Goal: Transaction & Acquisition: Purchase product/service

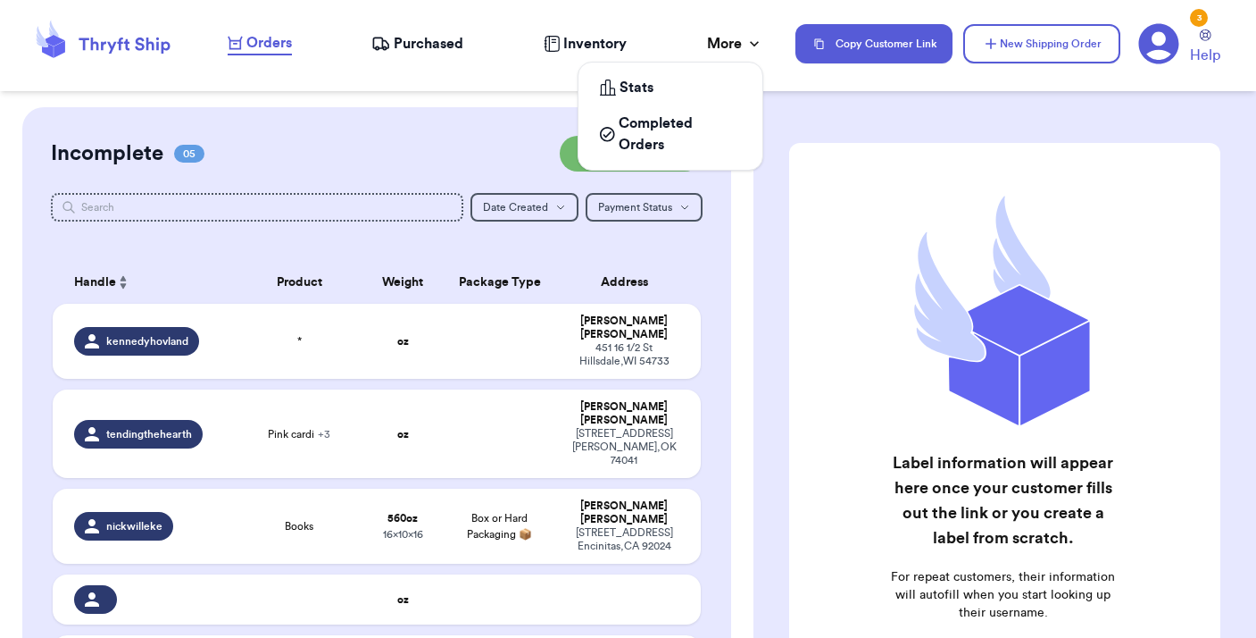
click at [748, 47] on icon at bounding box center [755, 44] width 18 height 18
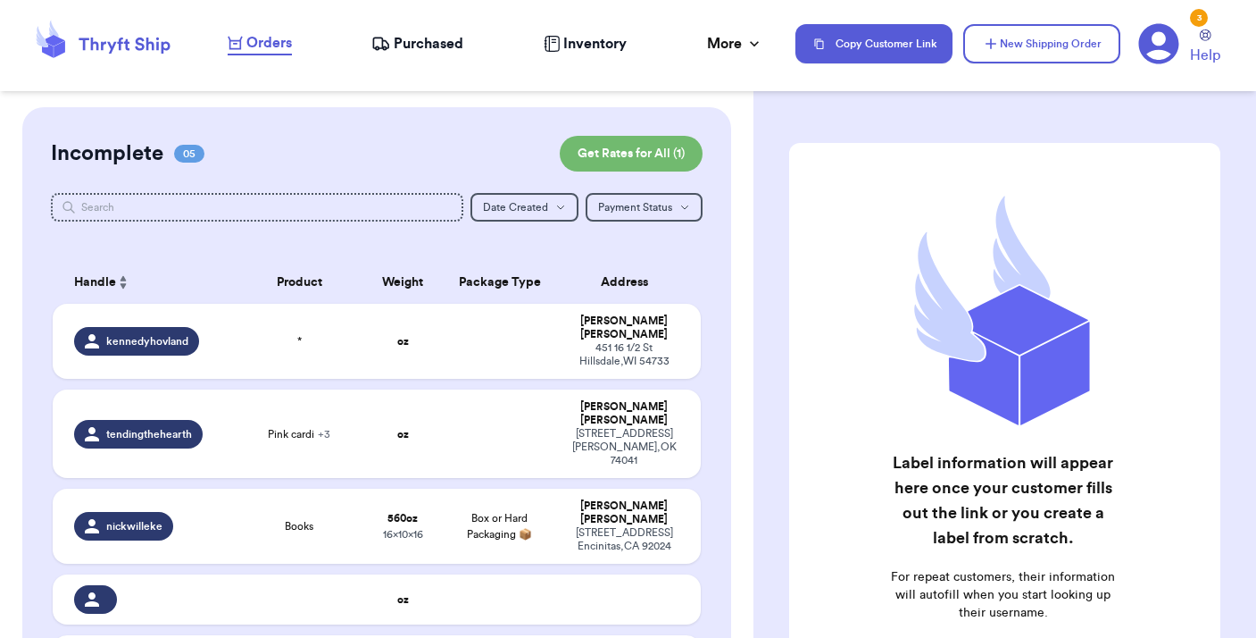
click at [1157, 44] on icon at bounding box center [1159, 43] width 41 height 41
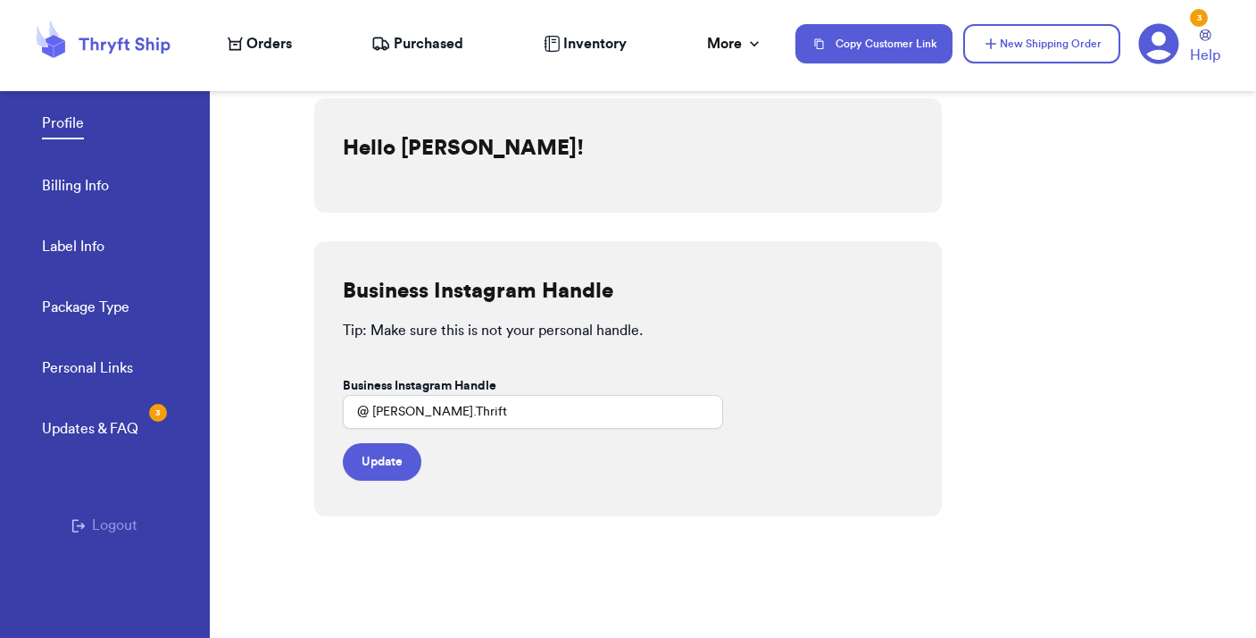
click at [78, 245] on link "Label Info" at bounding box center [73, 248] width 63 height 25
select select "GA"
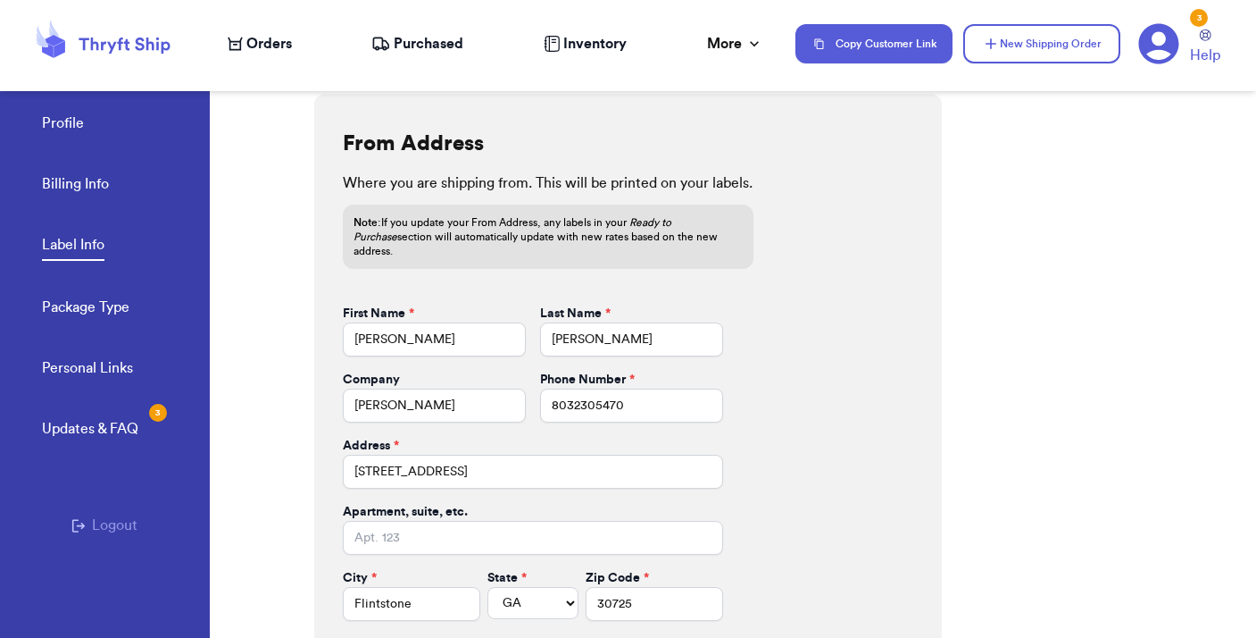
scroll to position [740, 0]
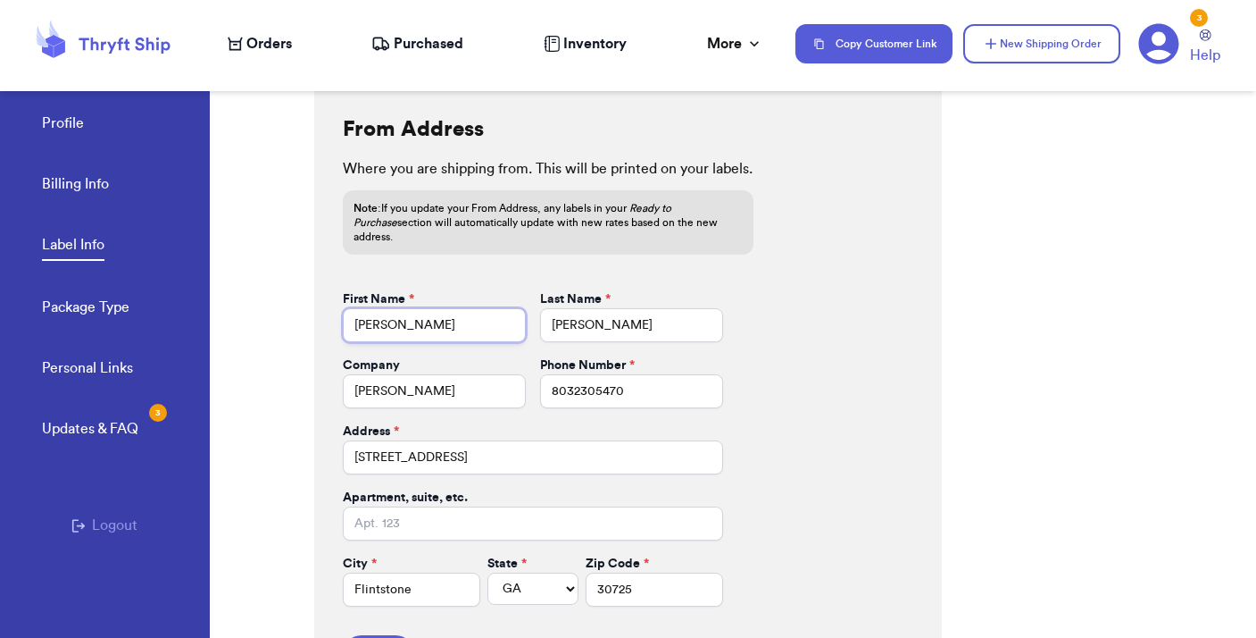
drag, startPoint x: 393, startPoint y: 312, endPoint x: 265, endPoint y: 293, distance: 129.1
type input "[PERSON_NAME]"
type input "Corpora"
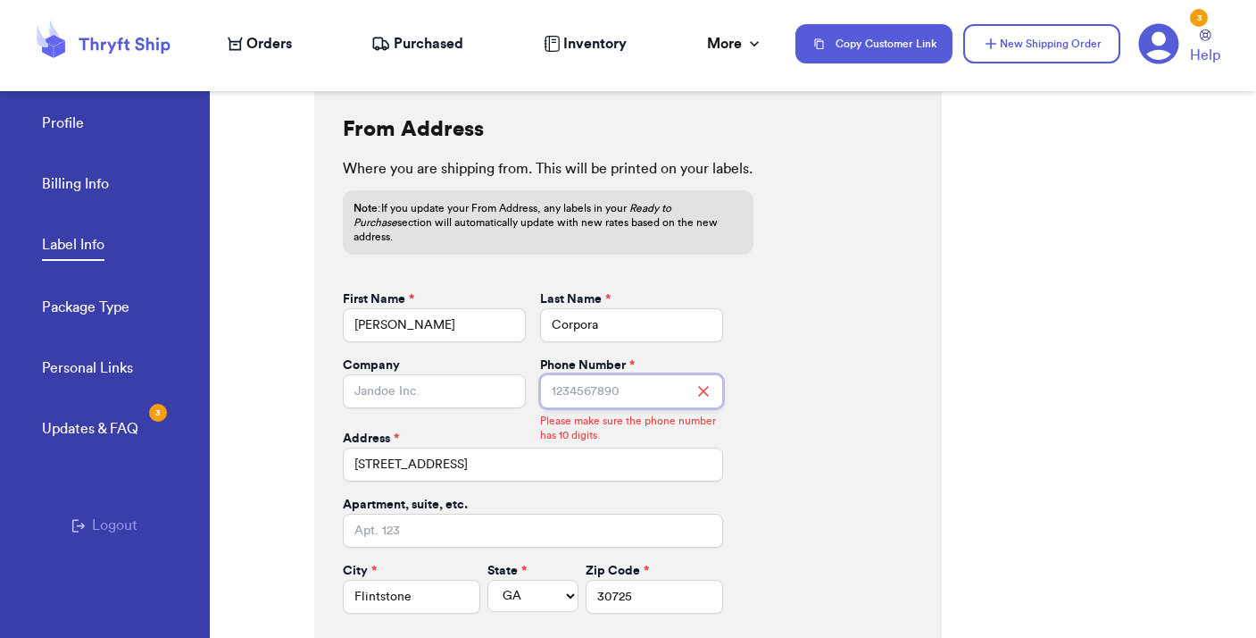
click at [579, 380] on input "Phone Number *" at bounding box center [631, 391] width 183 height 34
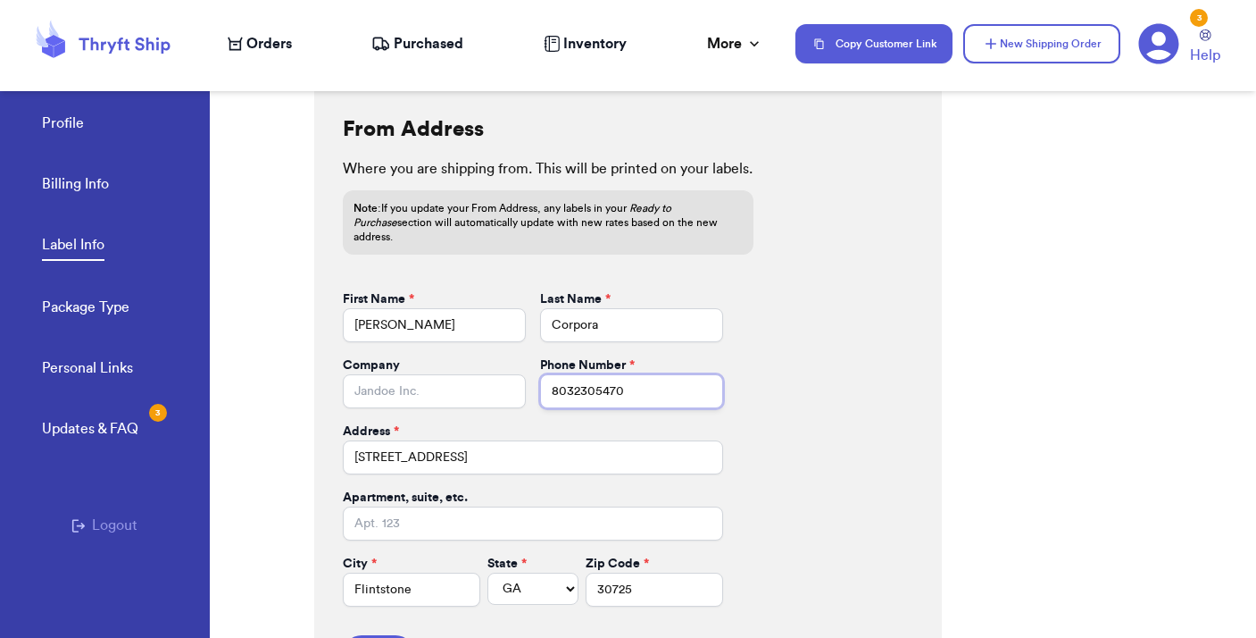
type input "8032305470"
type input "7215 SC-81"
type input "[GEOGRAPHIC_DATA]"
select select "SC"
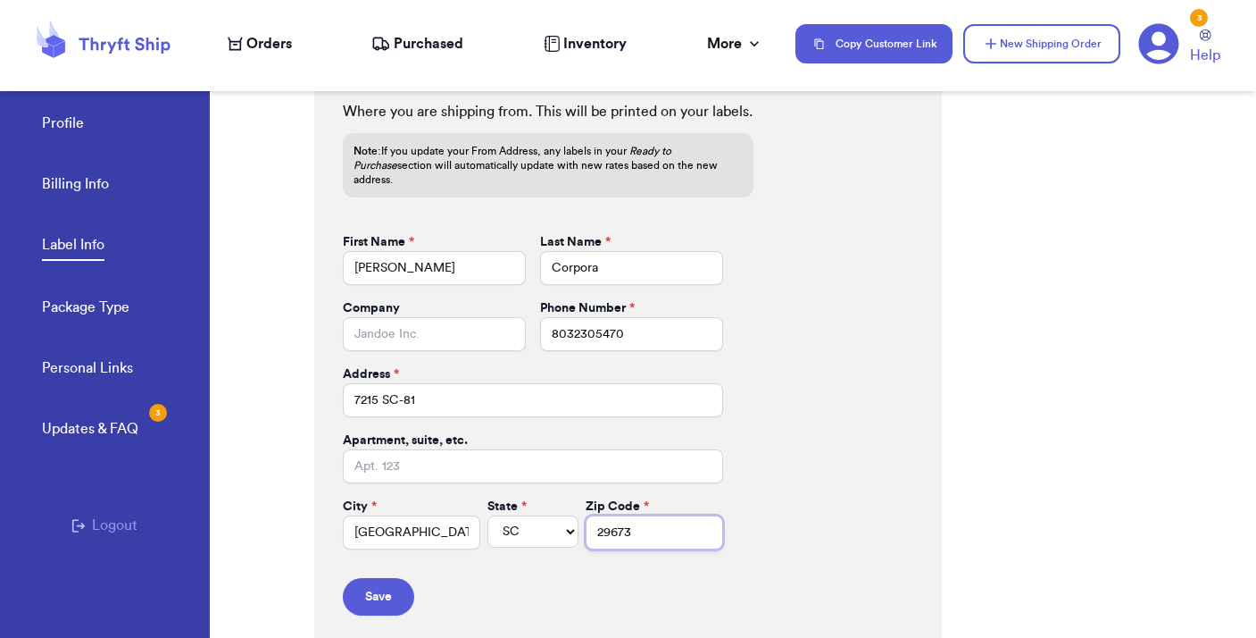
scroll to position [797, 0]
type input "29673"
click at [388, 580] on button "Save" at bounding box center [378, 598] width 71 height 38
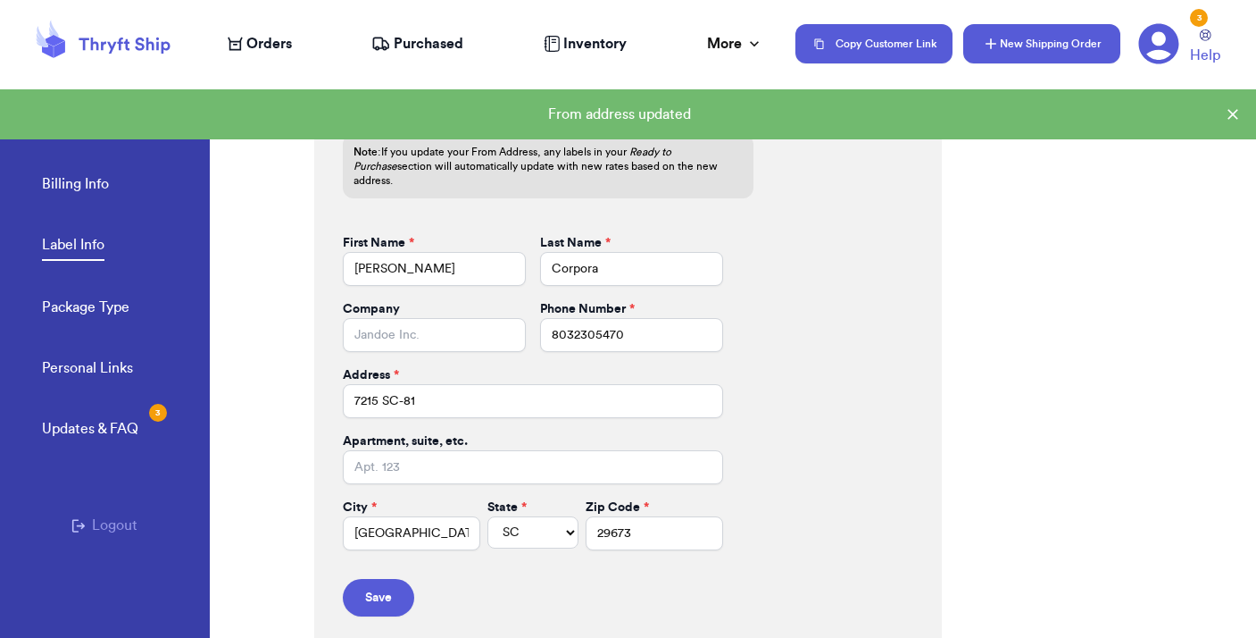
click at [1019, 41] on button "New Shipping Order" at bounding box center [1042, 43] width 157 height 39
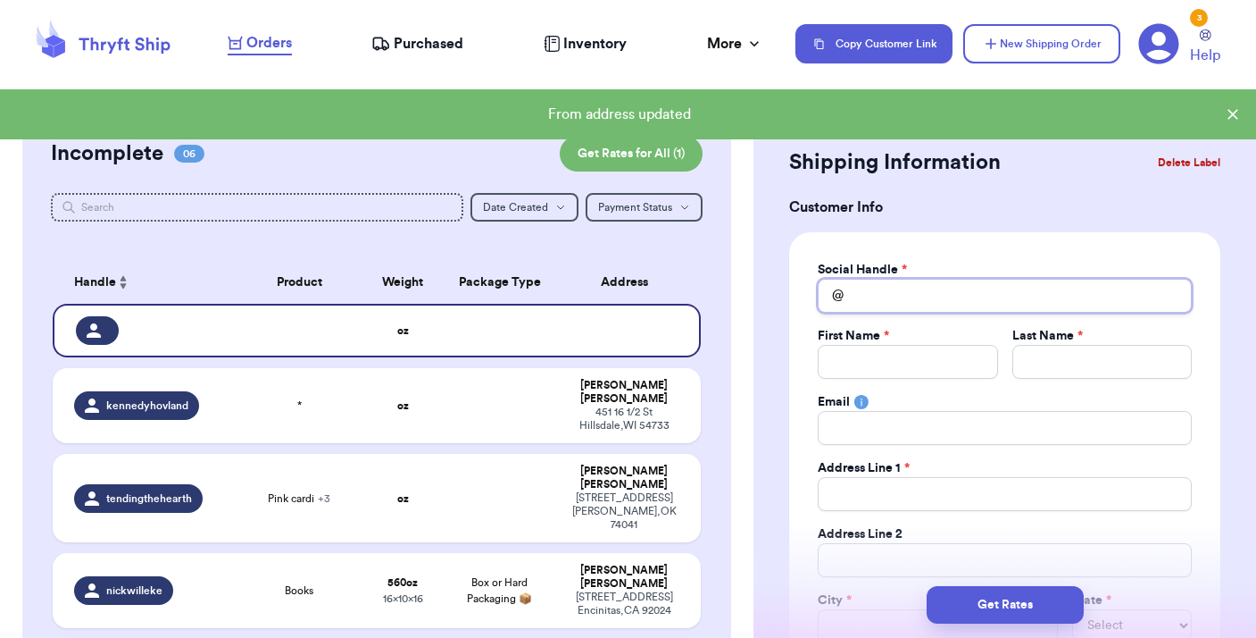
click at [876, 296] on input "Total Amount Paid" at bounding box center [1005, 296] width 374 height 34
type input "k"
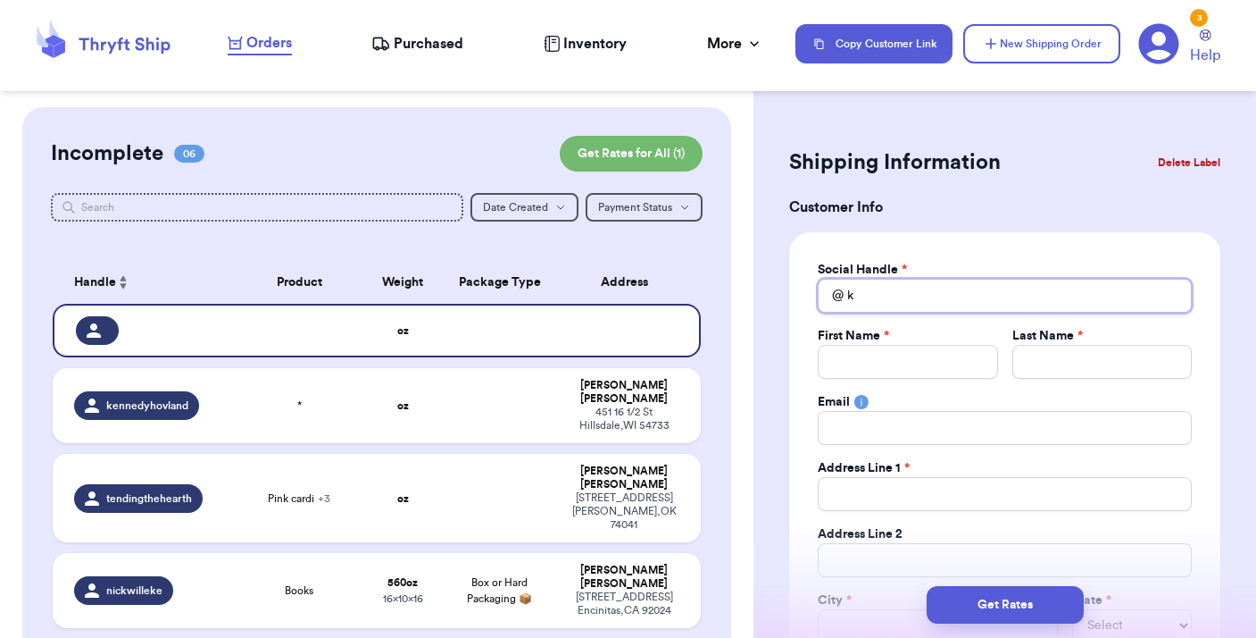
type input "kr"
type input "kri"
type input "[PERSON_NAME]"
type input "krist"
type input "[PERSON_NAME]"
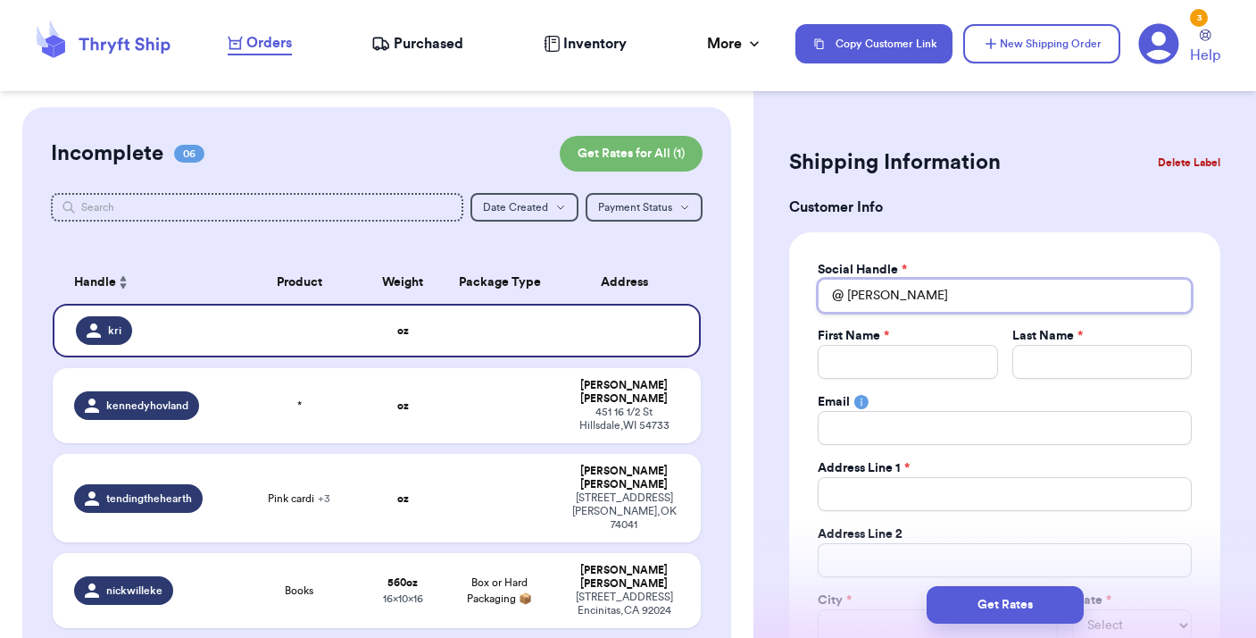
type input "[DEMOGRAPHIC_DATA]"
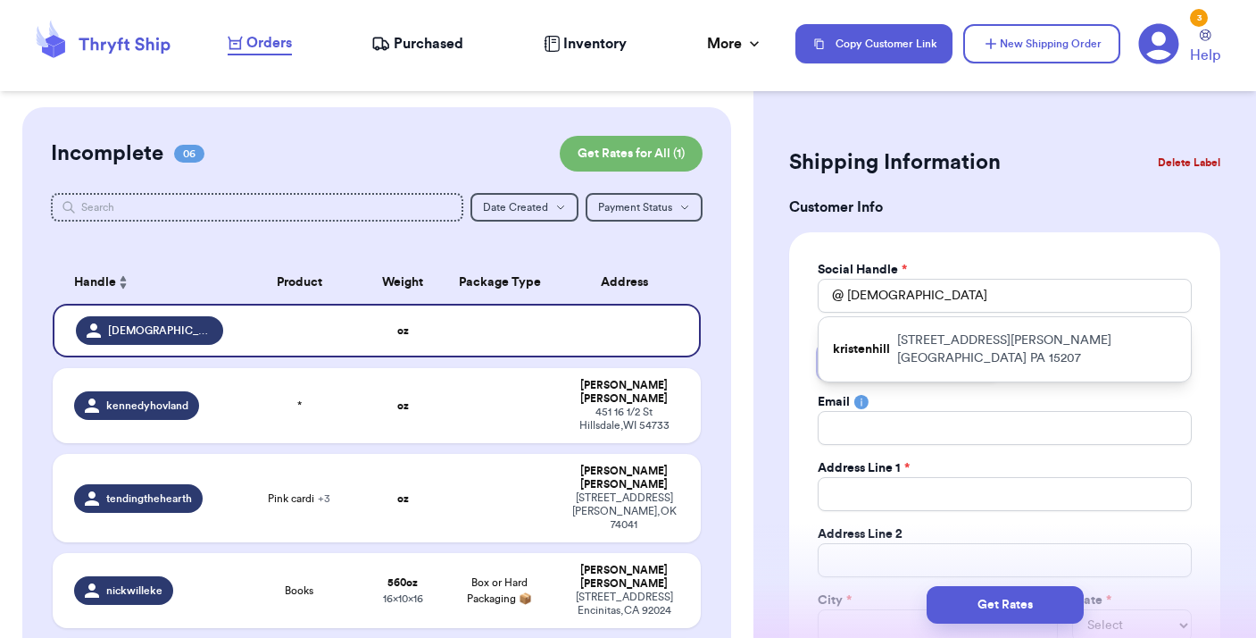
type input "A"
type input "Al"
type input "All"
type input "All A"
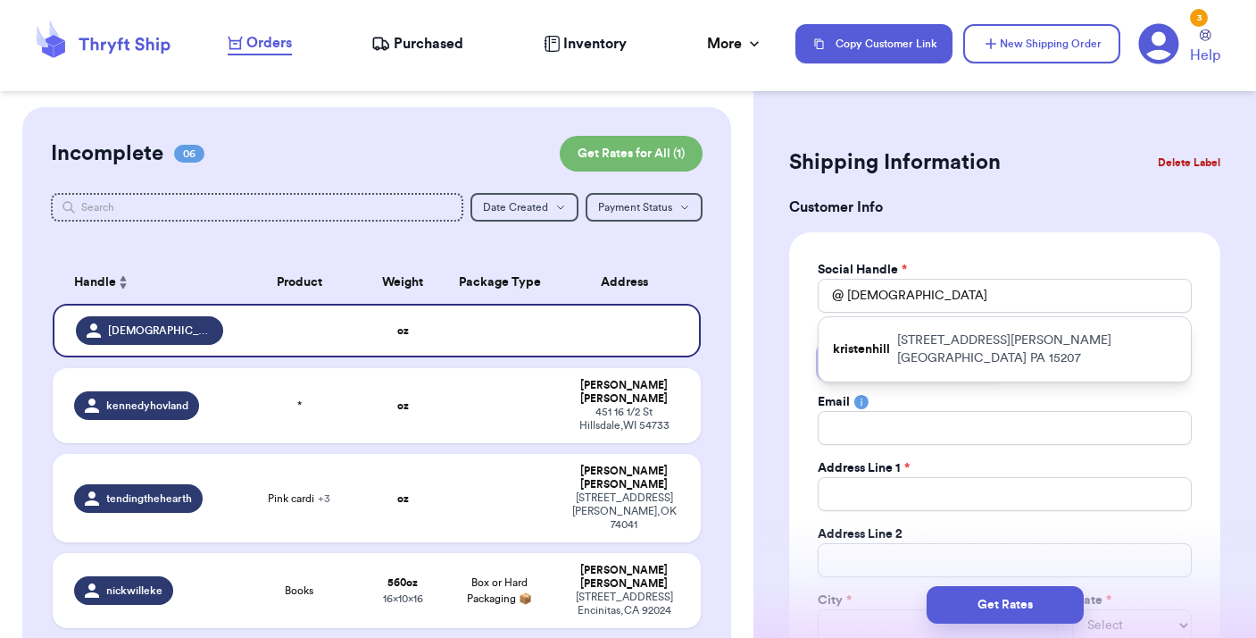
type input "All Ab"
type input "All Abo"
type input "All Abou"
type input "All About"
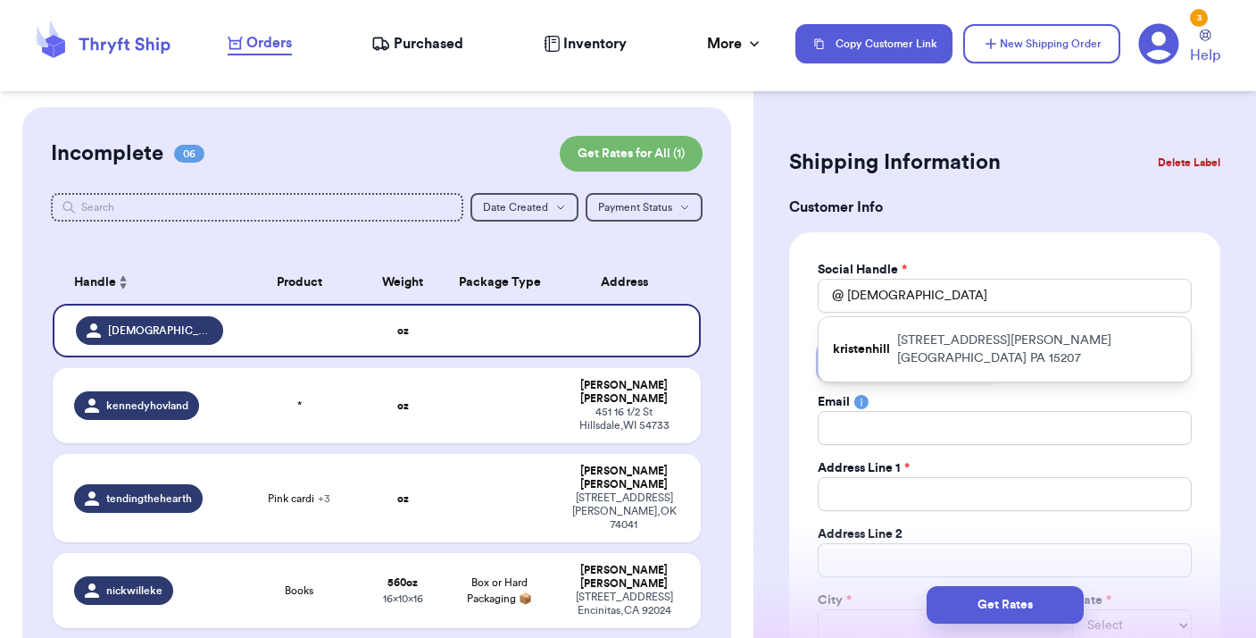
type input "All About L"
type input "All About Le"
type input "All About [PERSON_NAME]"
type input "All About Learn"
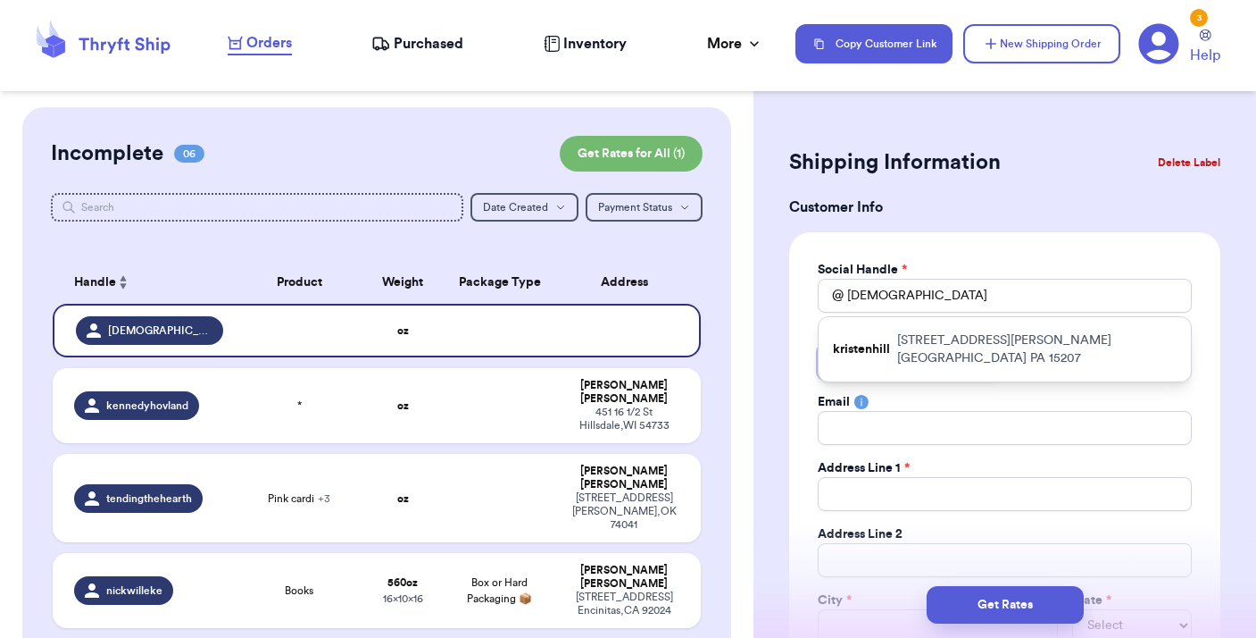
type input "All About Learni"
type input "All About Learnin"
type input "All About Learning"
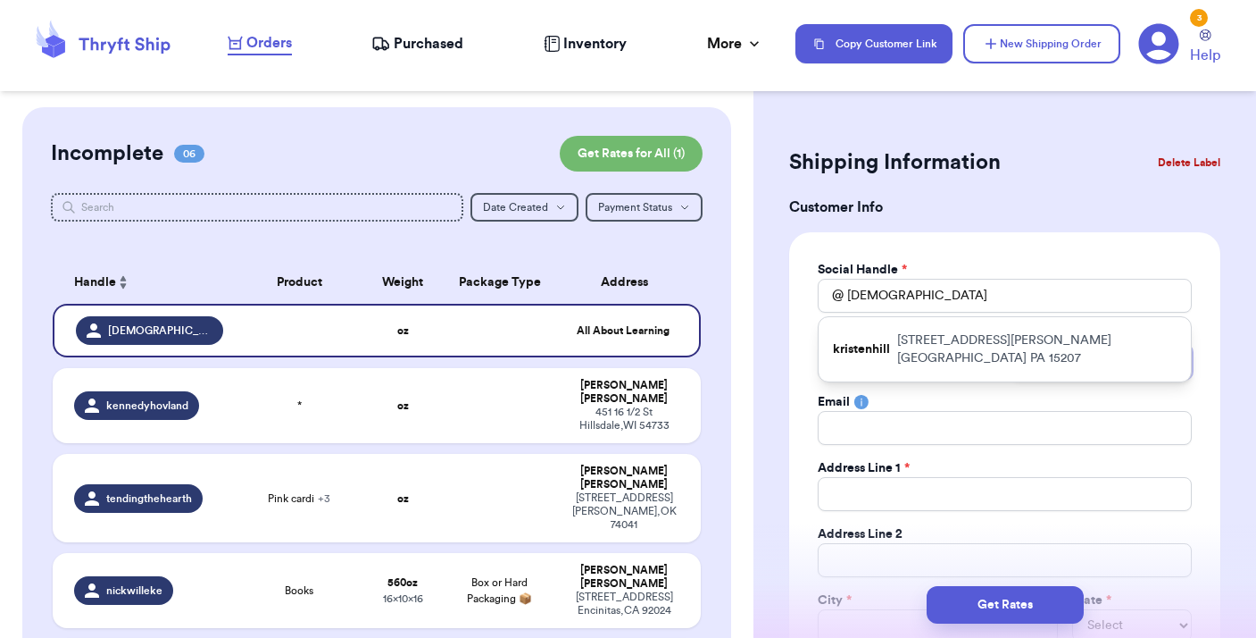
type input "P"
type input "Pr"
type input "Pre"
type input "Pres"
type input "Press"
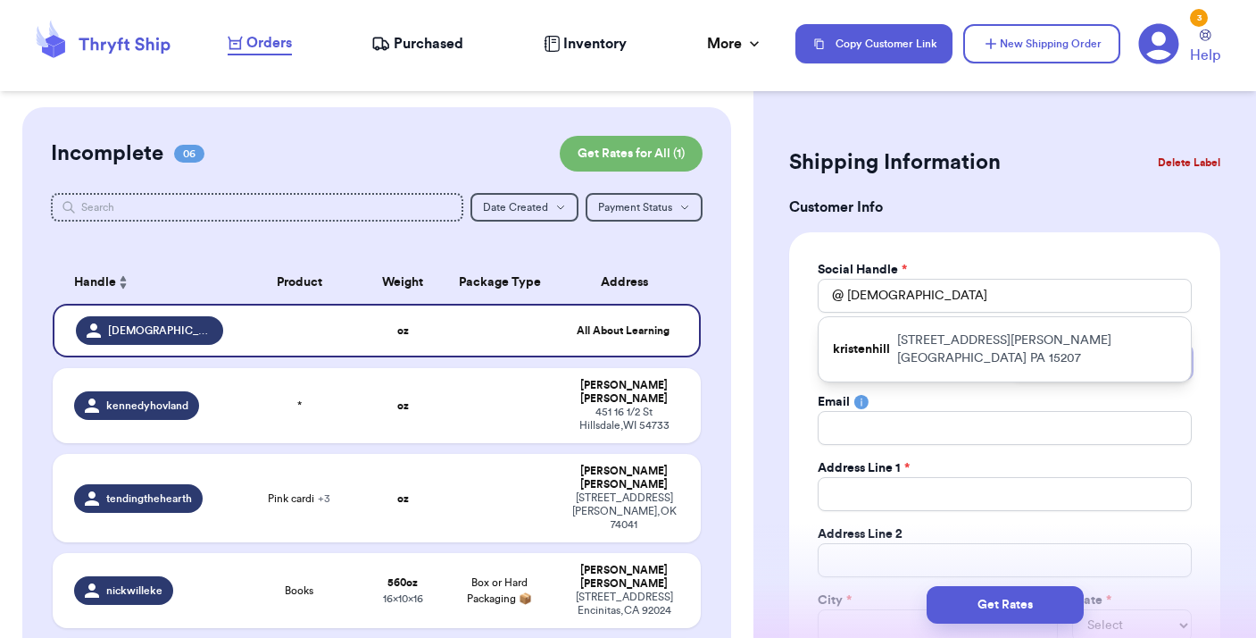
type input "Press"
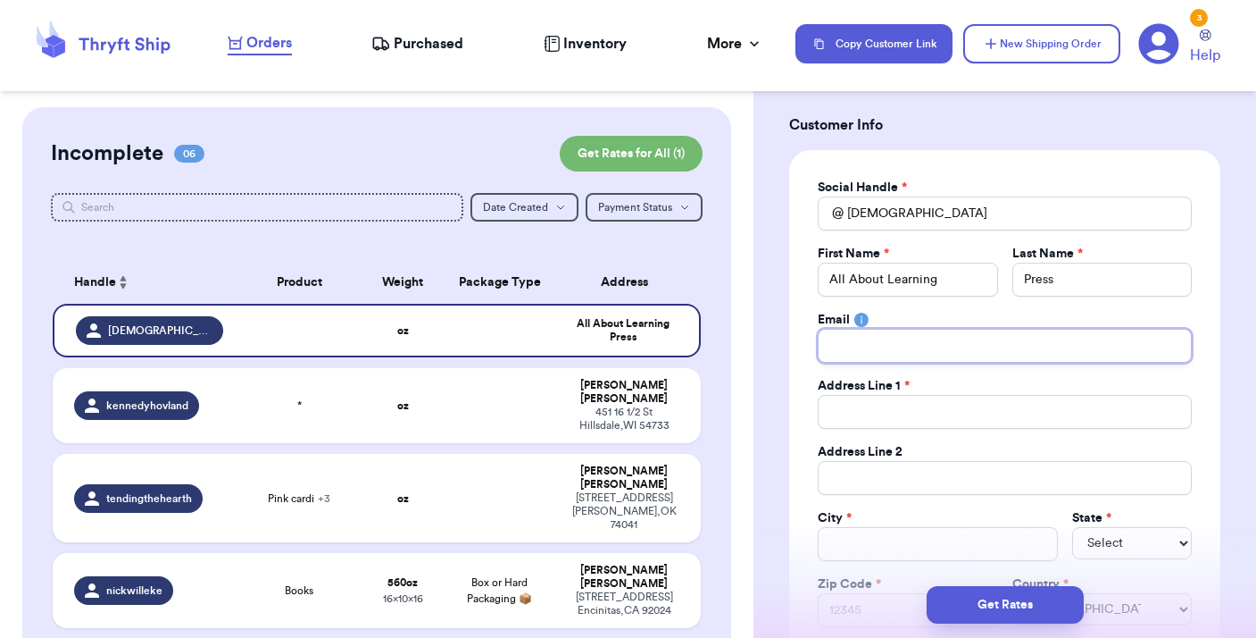
scroll to position [89, 0]
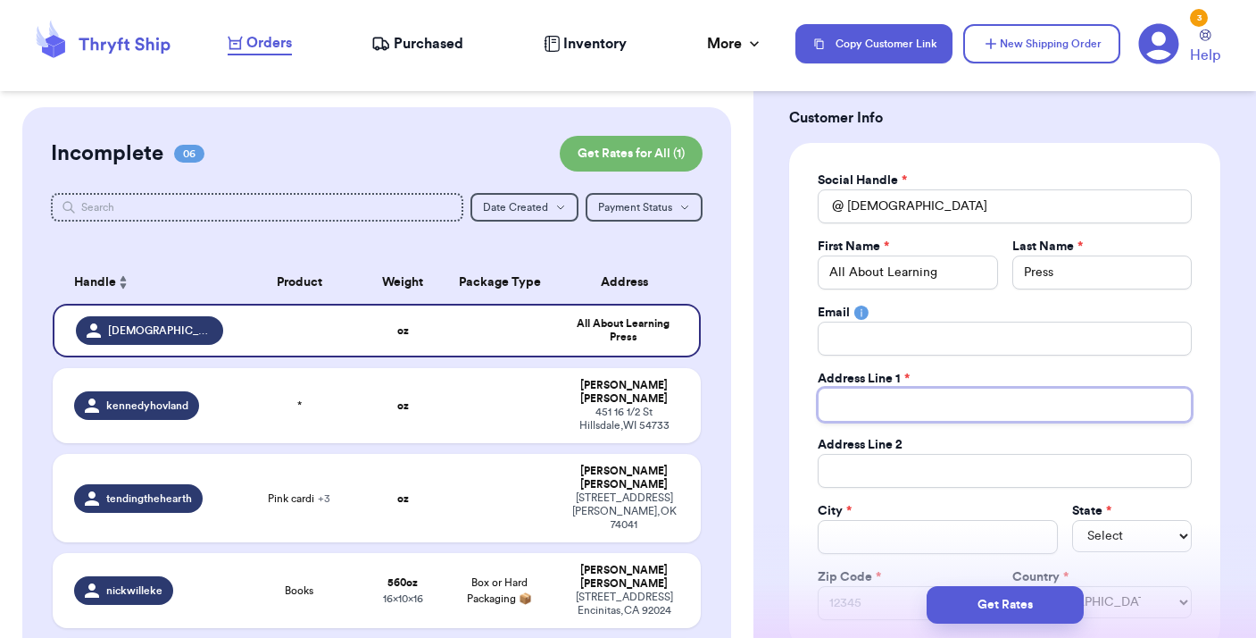
type input "6"
type input "61"
type input "615"
type input "615 C"
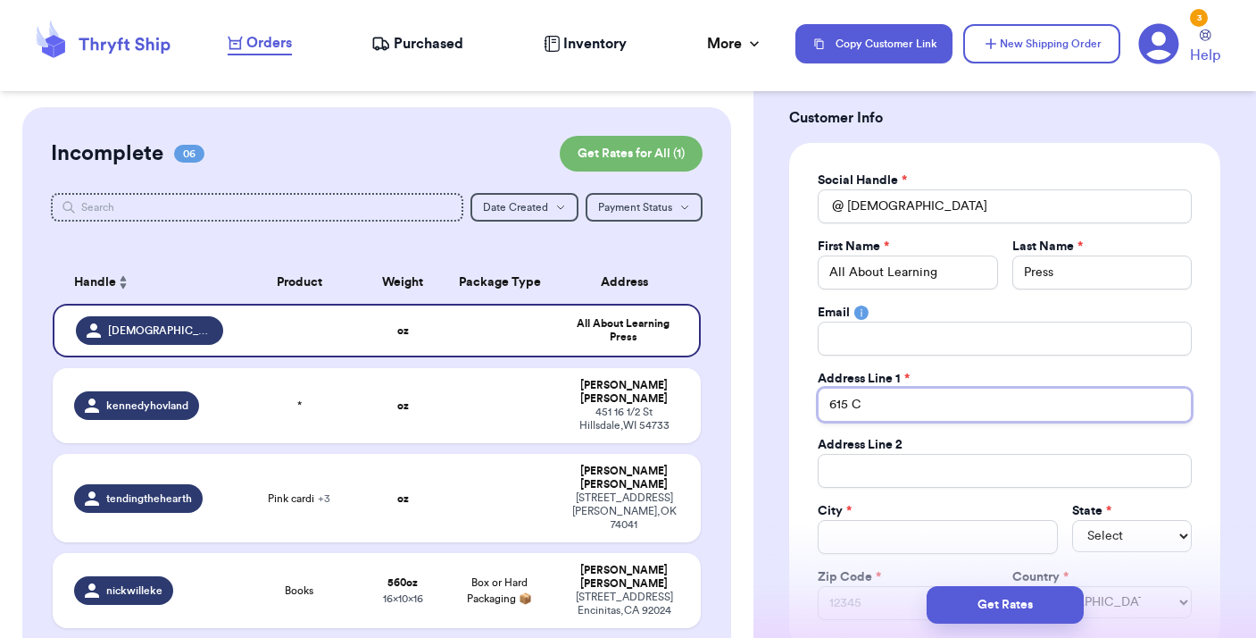
type input "615 Co"
type input "615 Com"
type input "615 Comm"
type input "615 Comme"
type input "615 Commer"
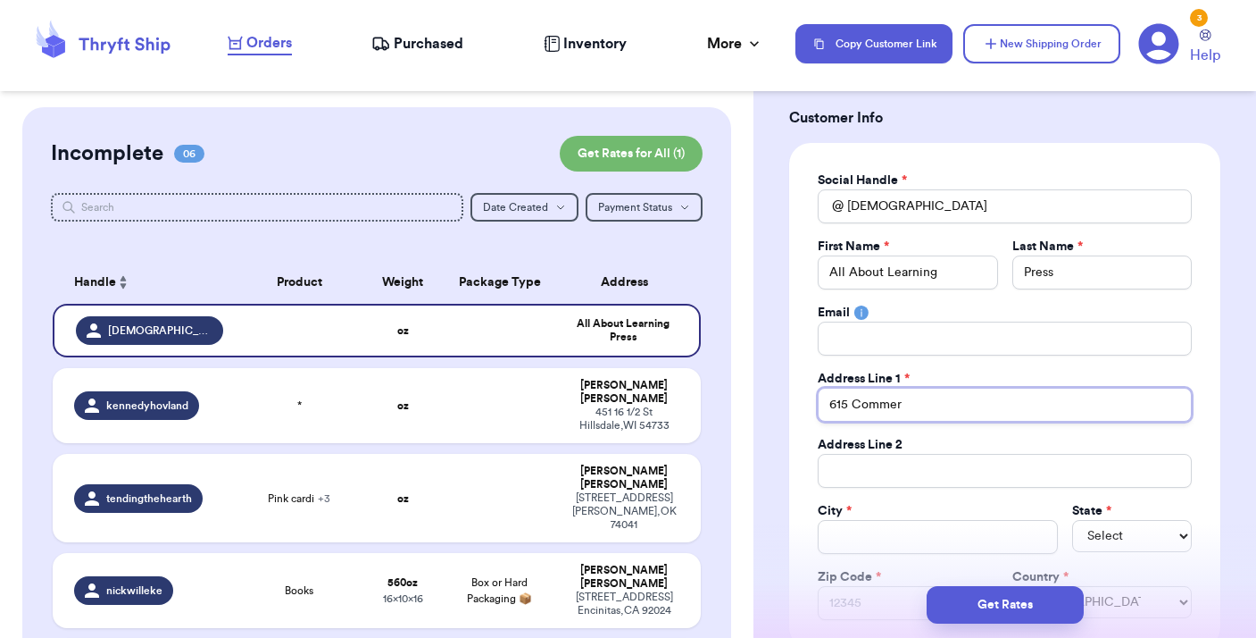
type input "615 Commerc"
type input "615 Commerce"
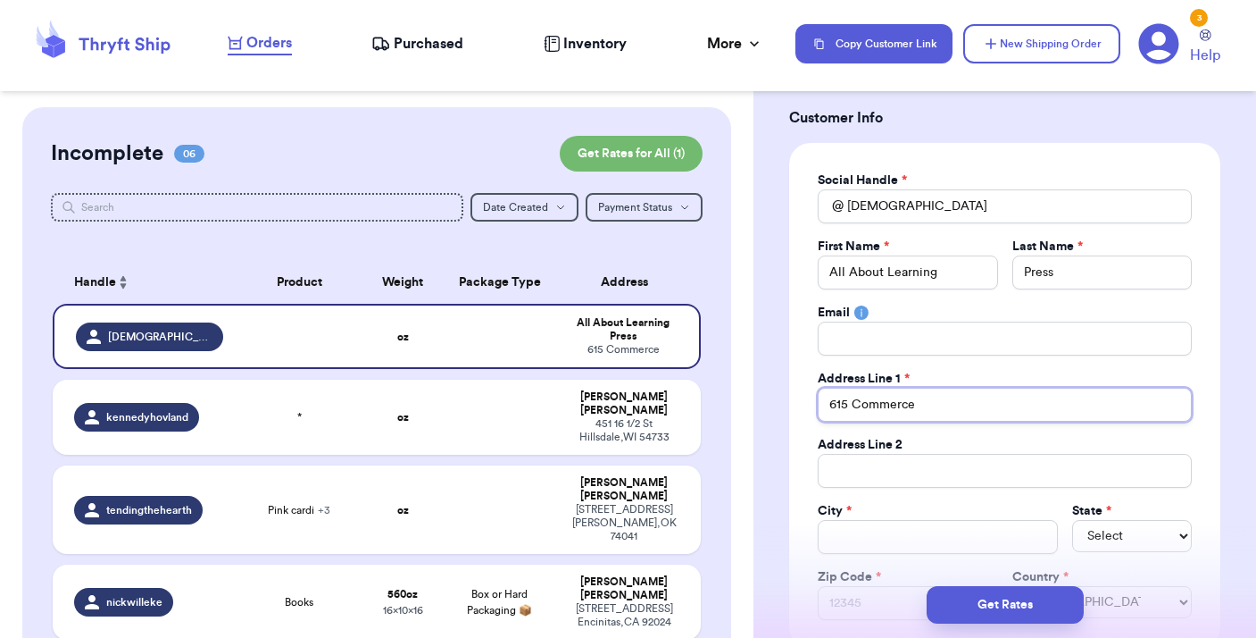
click at [950, 413] on input "615 Commerce" at bounding box center [1005, 405] width 374 height 34
type input "615 Commerce"
type input "615 Commerce L"
type input "615 Commerce Lo"
type input "615 Commerce Loo"
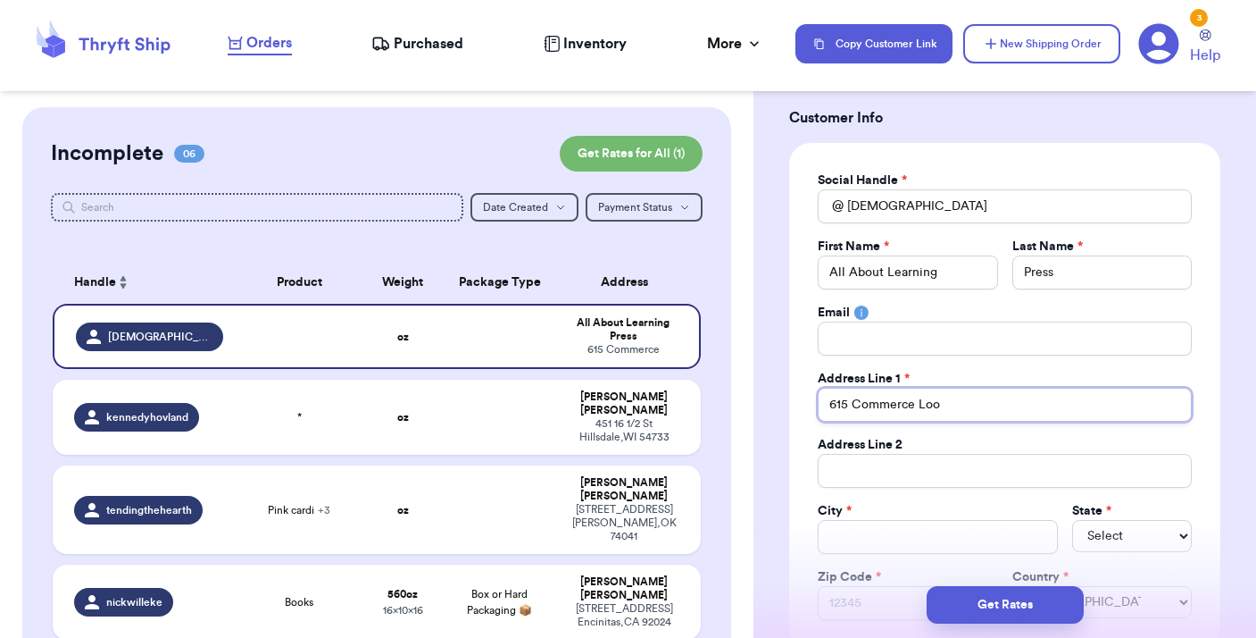
type input "[STREET_ADDRESS]"
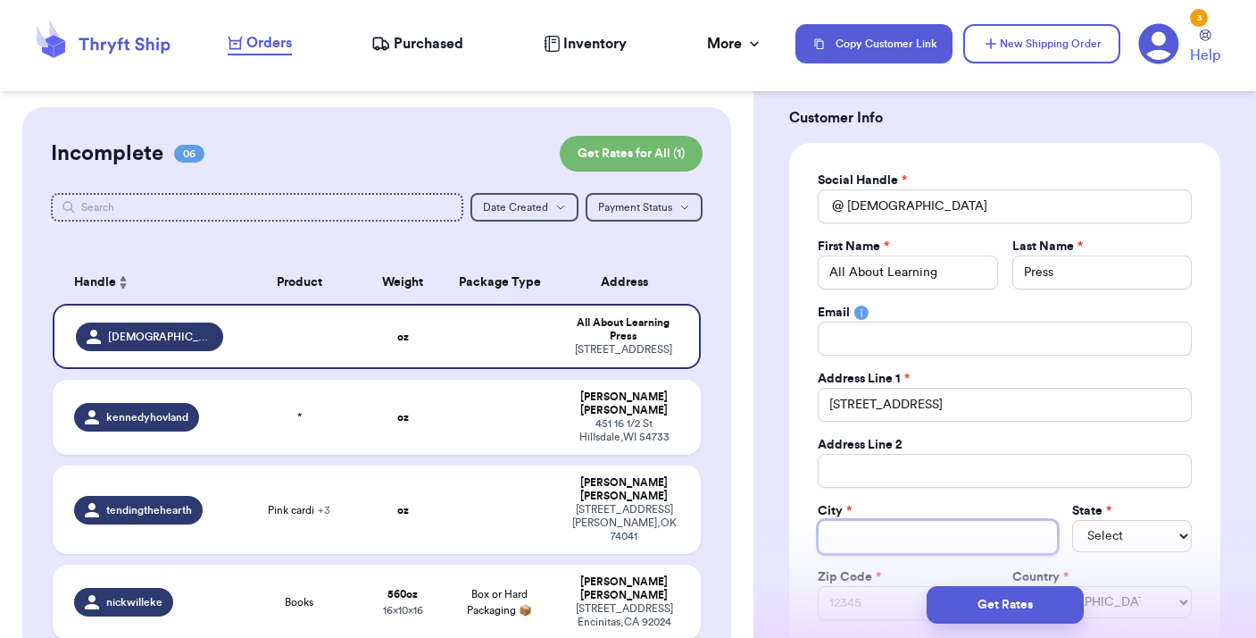
type input "E"
type input "Ea"
type input "Eag"
type input "Eagl"
type input "Eagle"
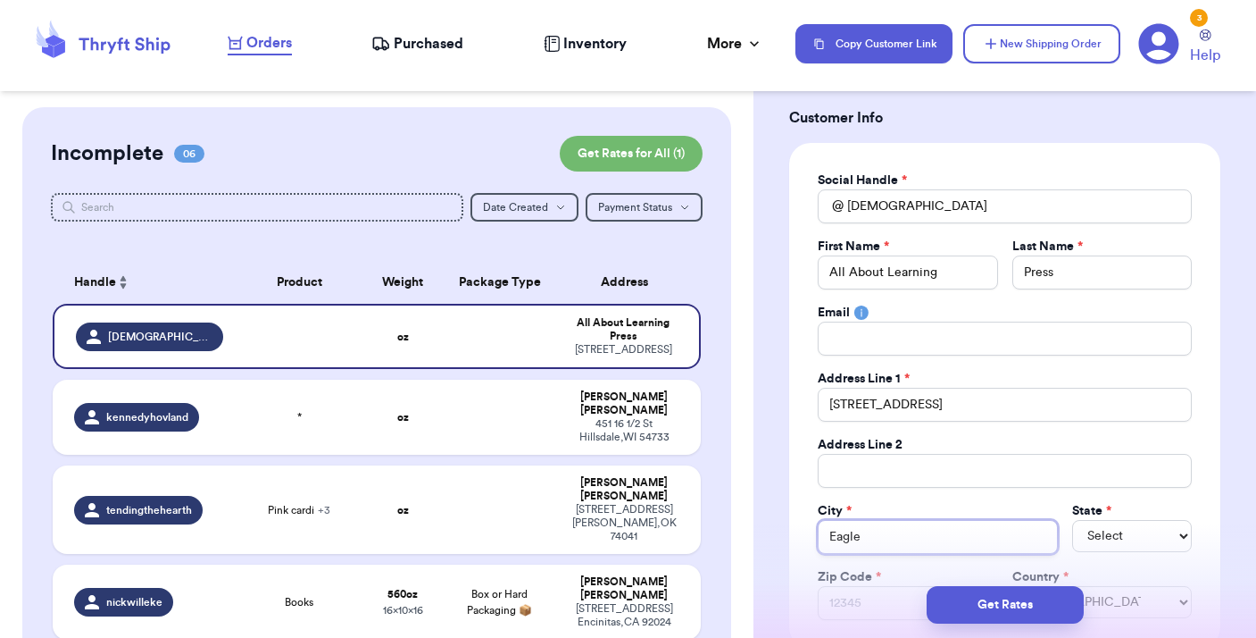
type input "Eagle"
type input "Eagle R"
type input "Eagle Ri"
type input "Eagle Riv"
type input "Eagle Rive"
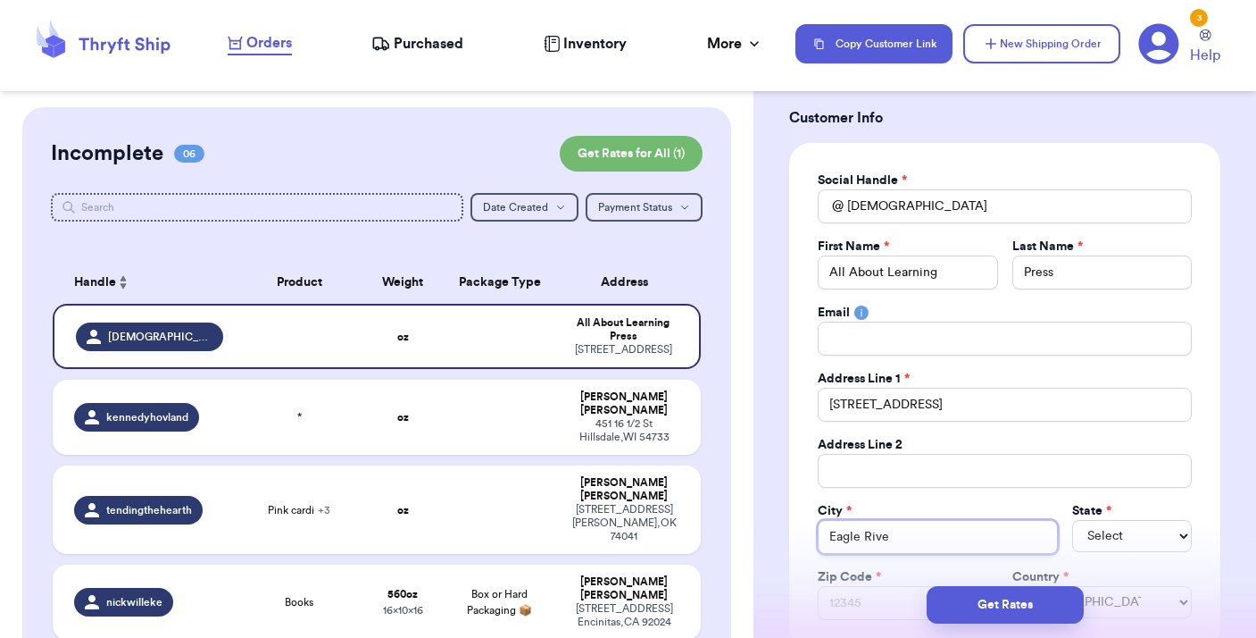
type input "Eagle River"
select select "WA"
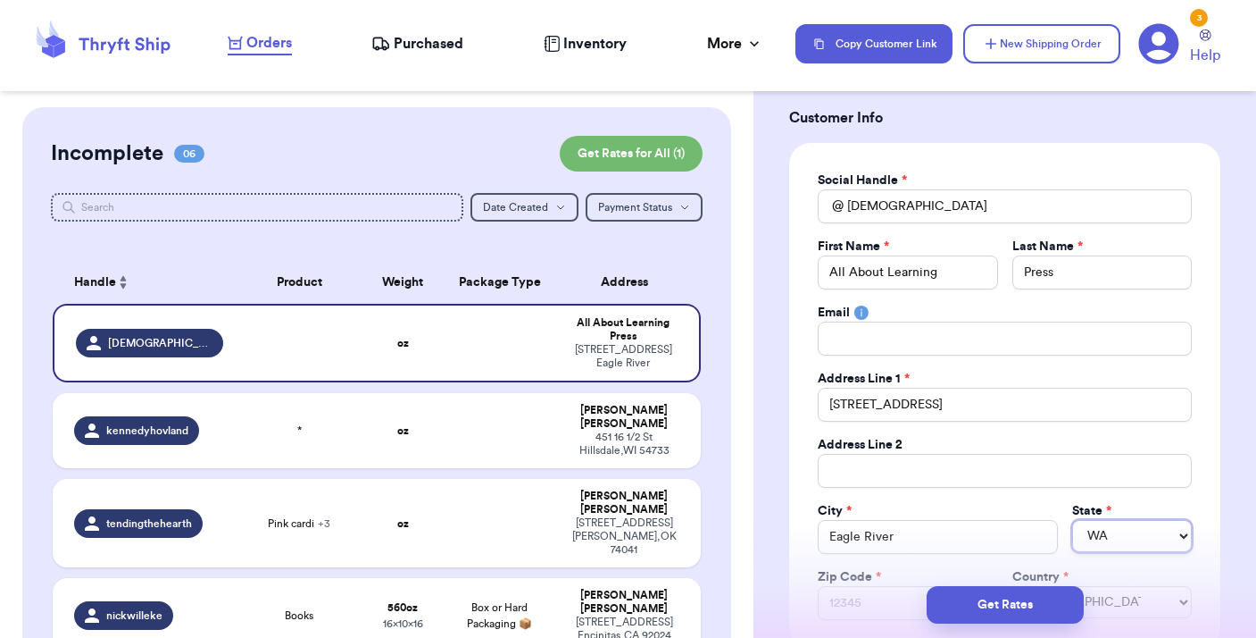
select select "WI"
type input "5"
type input "54"
type input "545"
type input "5452"
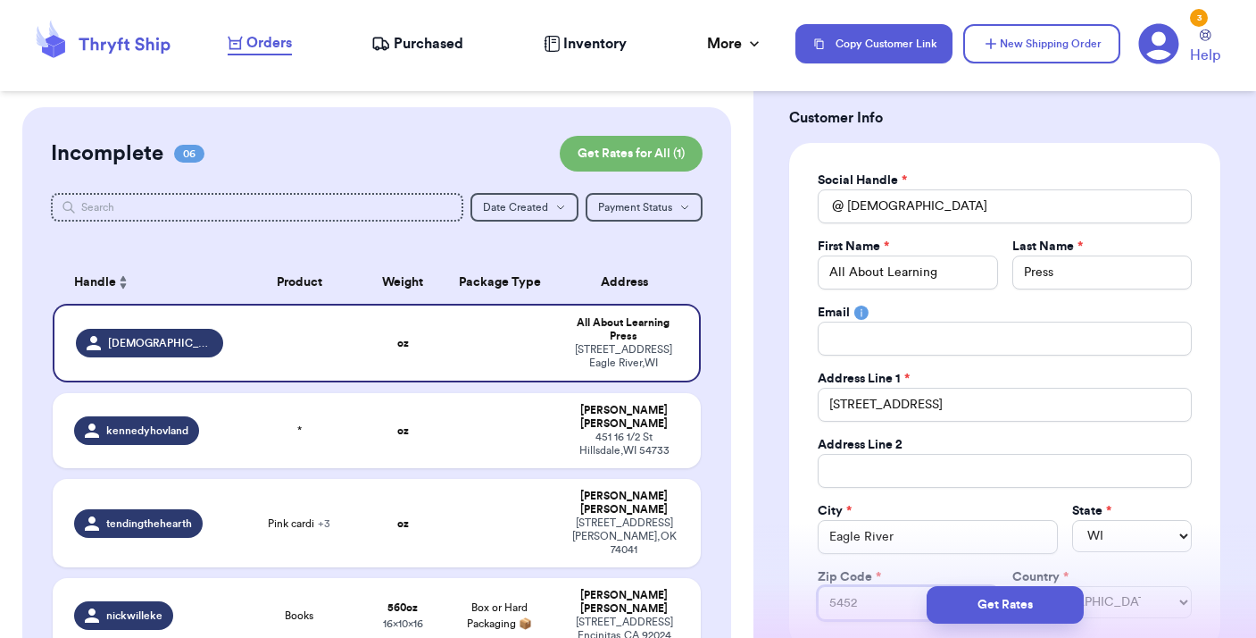
type input "54521"
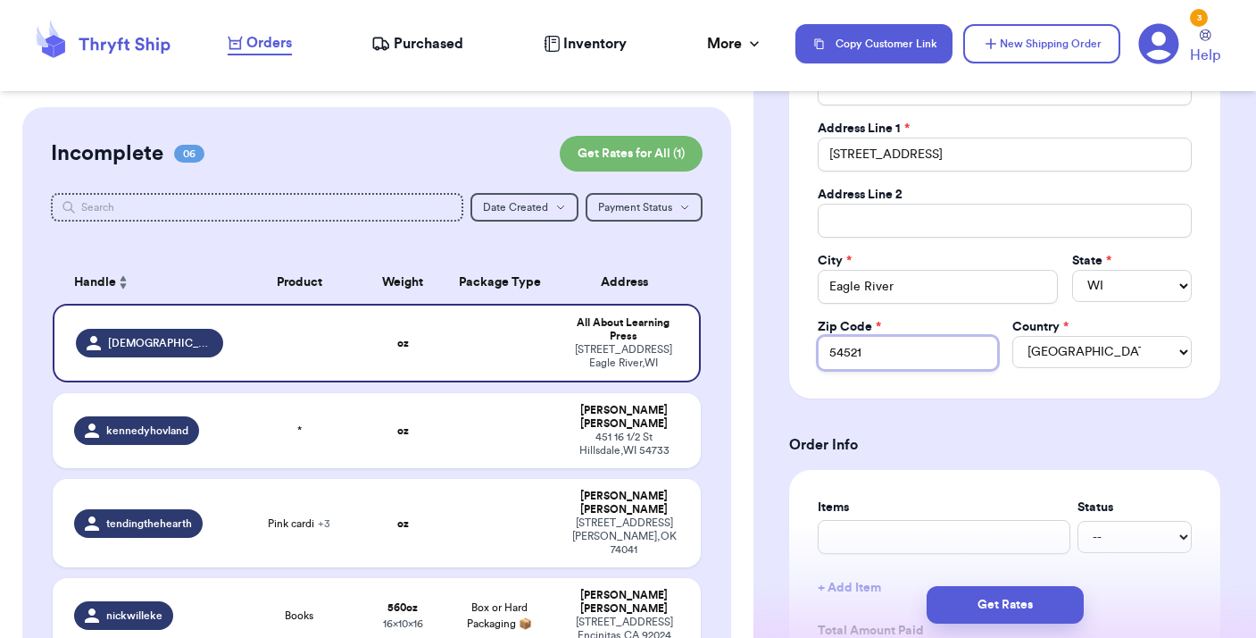
scroll to position [346, 0]
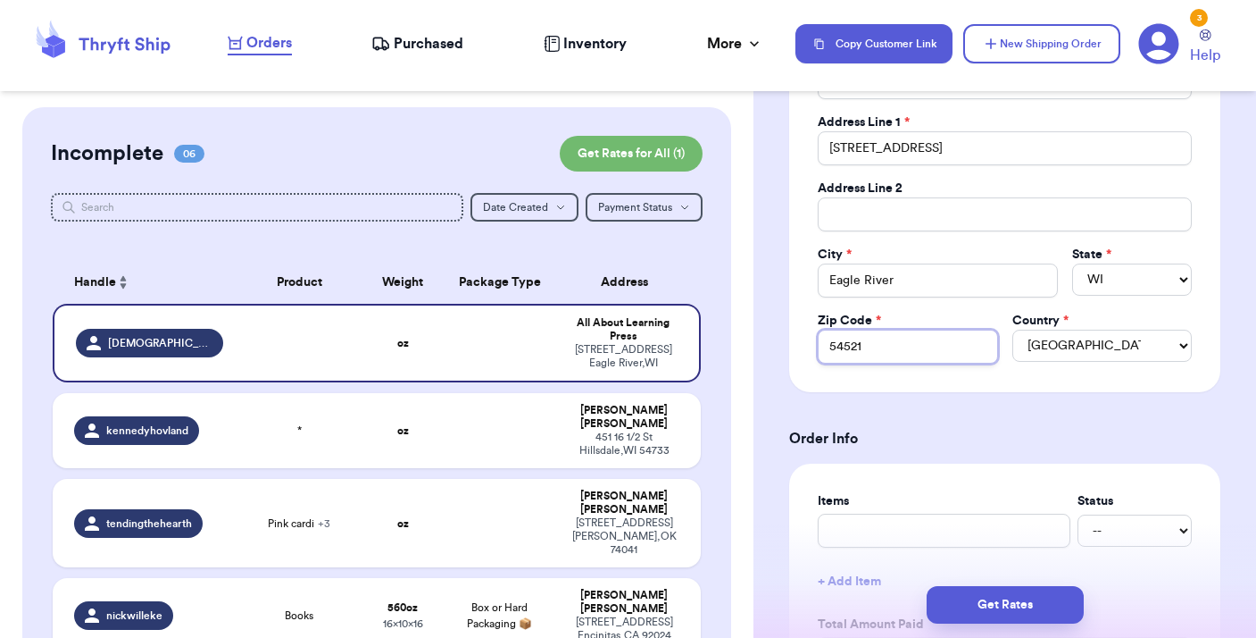
type input "54521"
type input "b"
type input "bo"
type input "boo"
type input "book"
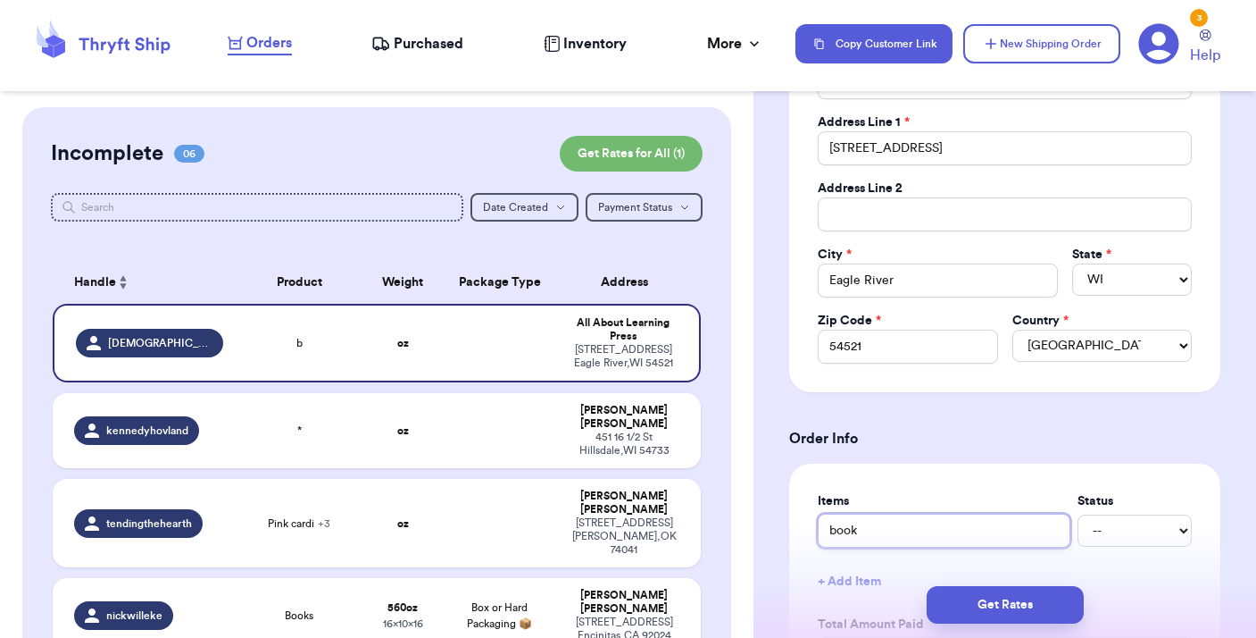
type input "books"
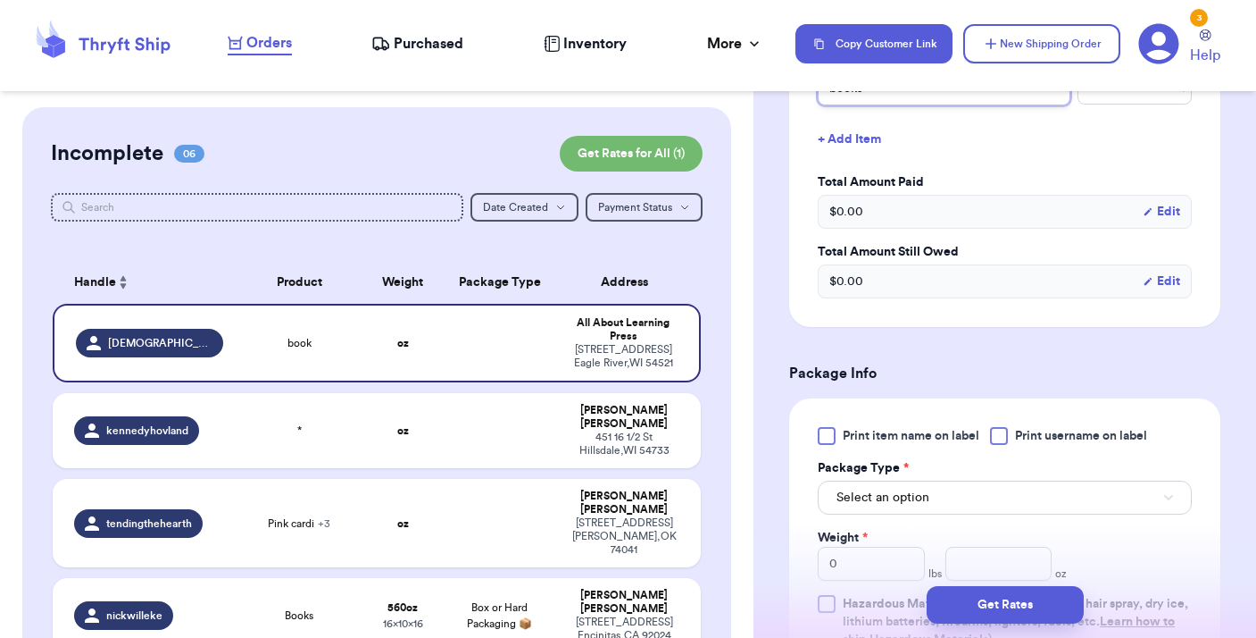
scroll to position [814, 0]
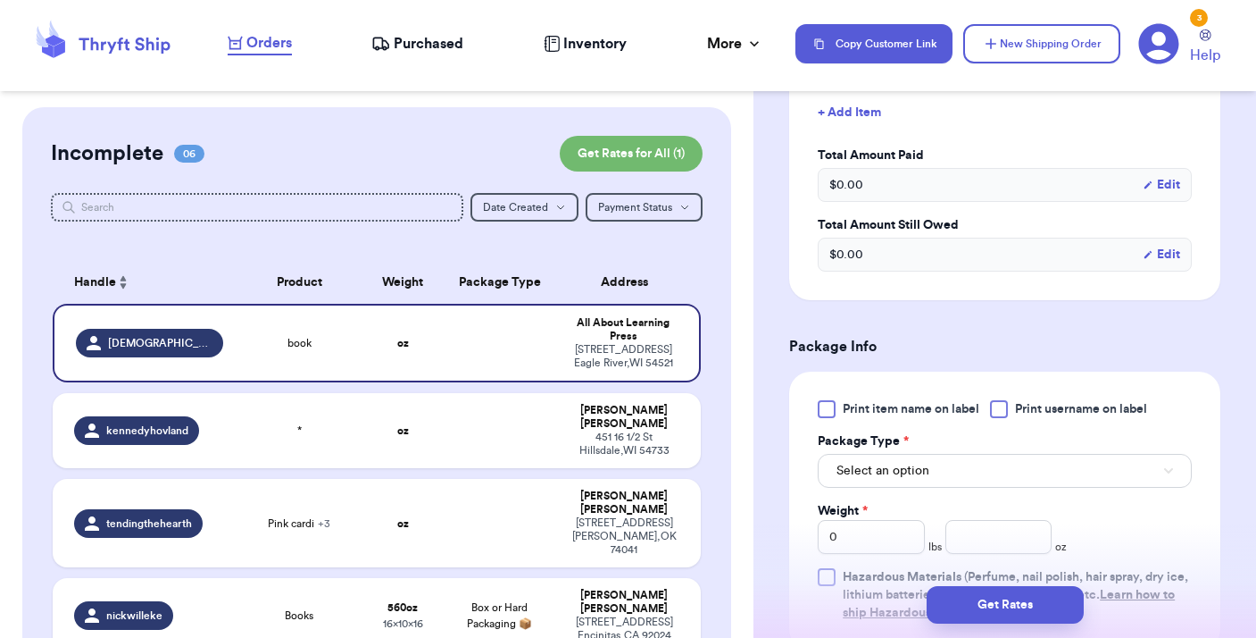
type input "books"
click at [948, 473] on button "Select an option" at bounding box center [1005, 471] width 374 height 34
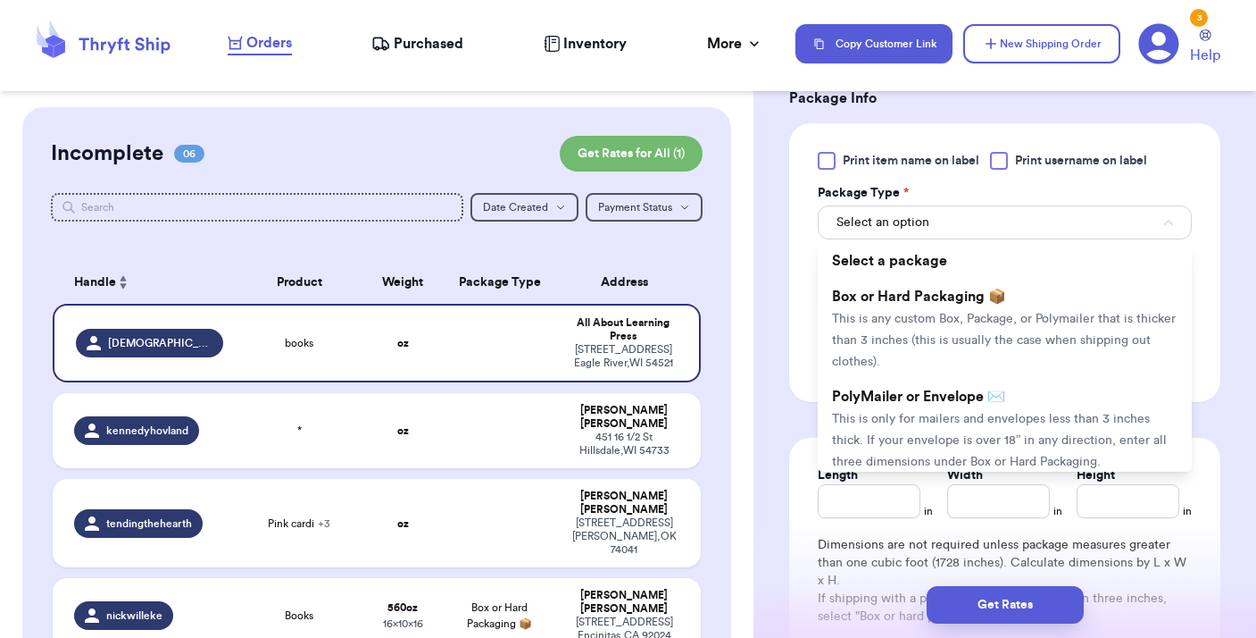
scroll to position [1079, 0]
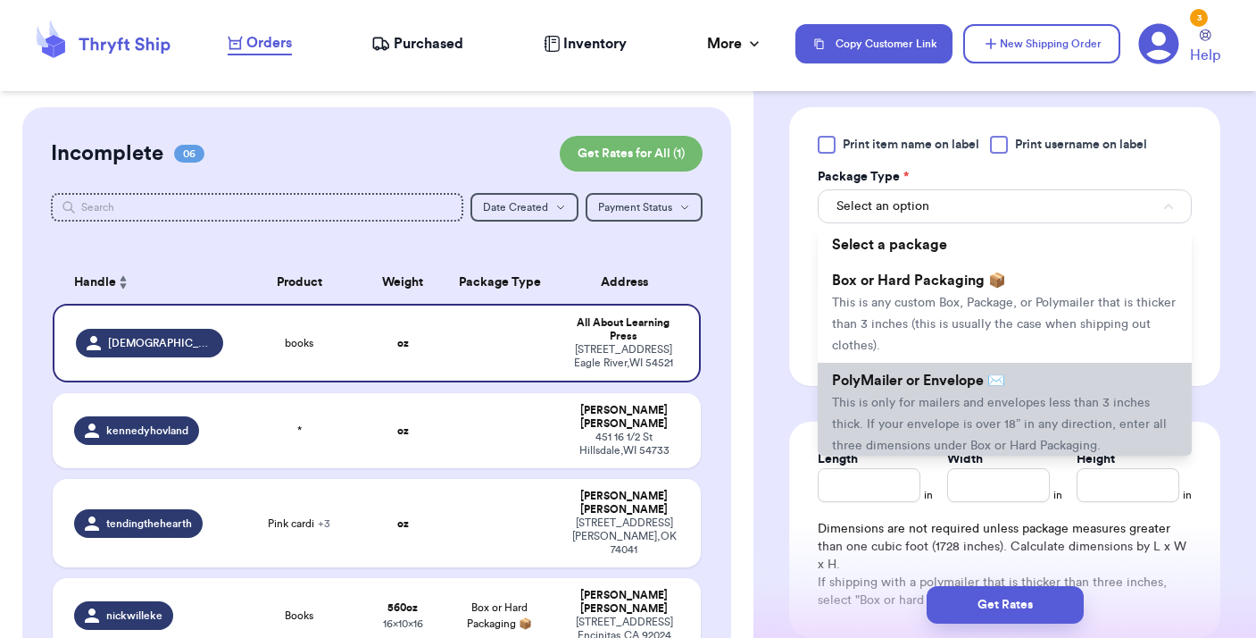
click at [923, 419] on span "This is only for mailers and envelopes less than 3 inches thick. If your envelo…" at bounding box center [999, 423] width 335 height 55
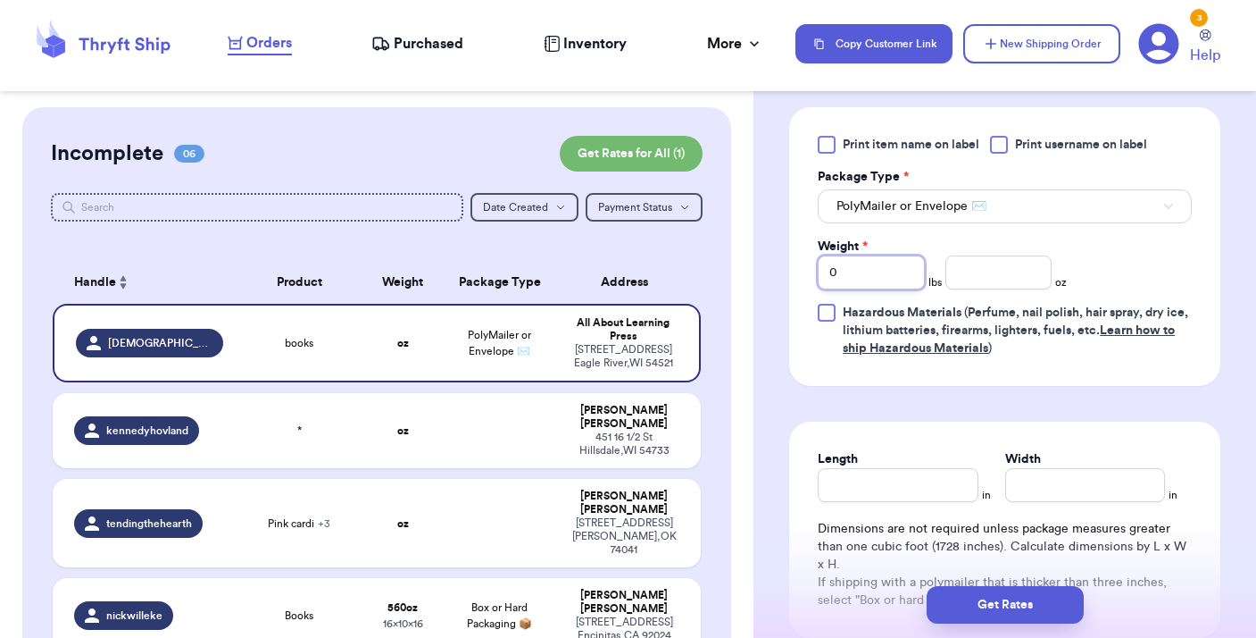
drag, startPoint x: 845, startPoint y: 280, endPoint x: 801, endPoint y: 270, distance: 45.0
click at [801, 271] on div "Print item name on label Print username on label Package Type * PolyMailer or E…" at bounding box center [1004, 246] width 431 height 279
type input "4"
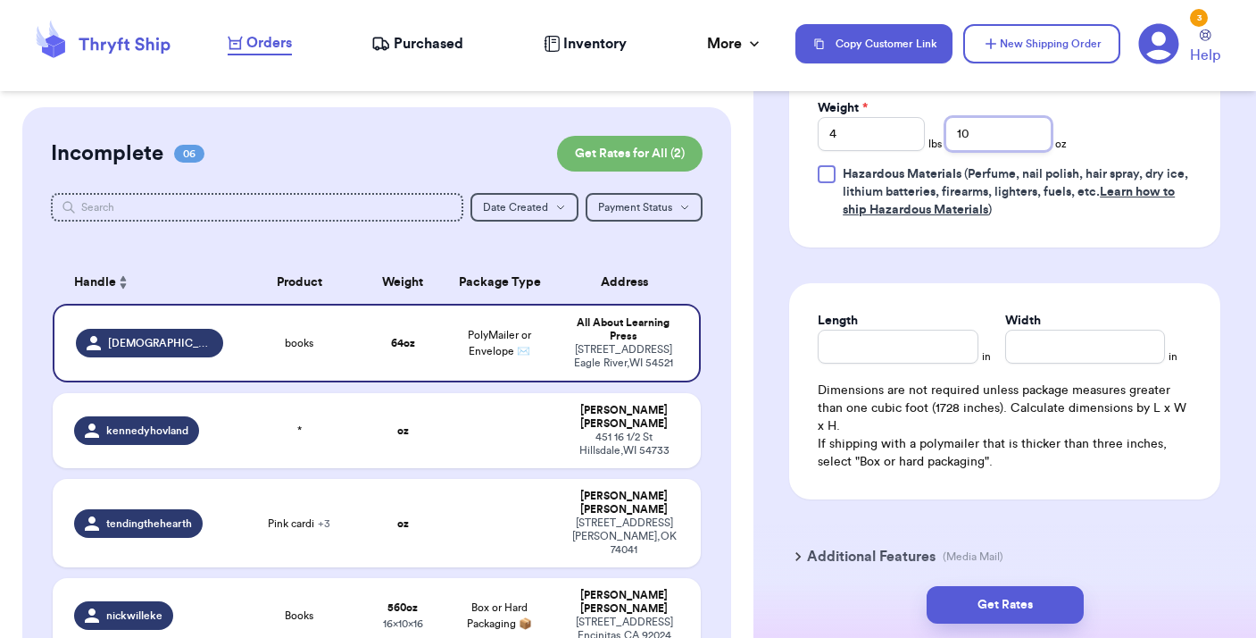
scroll to position [1218, 0]
type input "10"
click at [844, 333] on input "Length" at bounding box center [898, 346] width 160 height 34
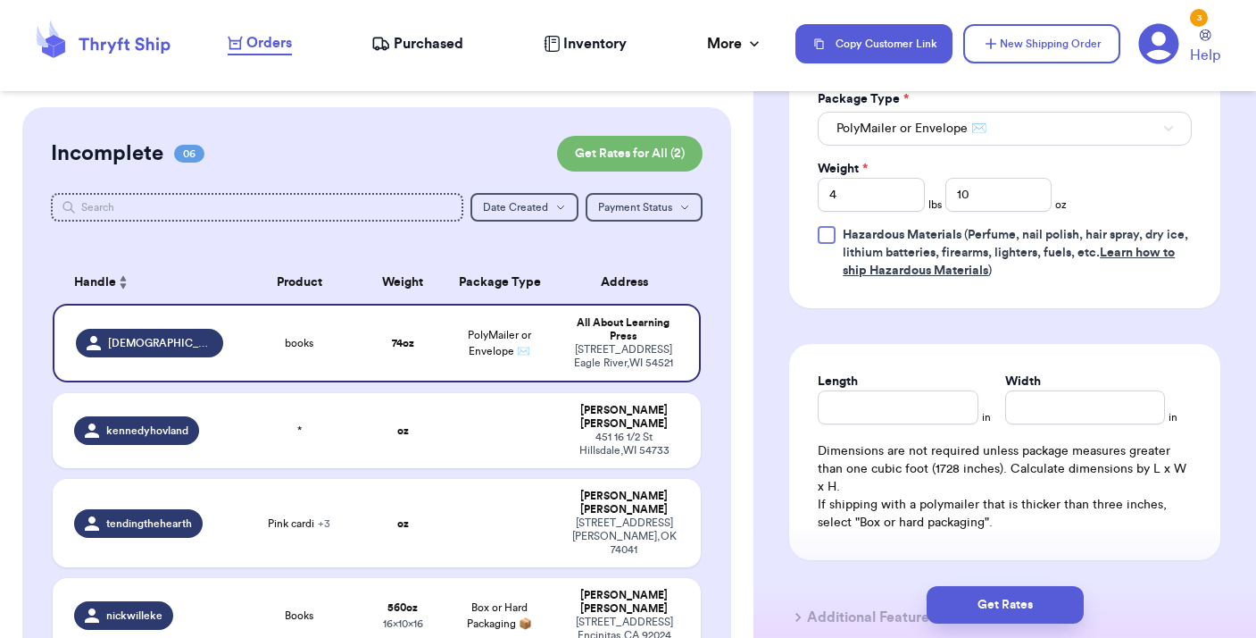
click at [939, 137] on span "PolyMailer or Envelope ✉️" at bounding box center [912, 129] width 150 height 18
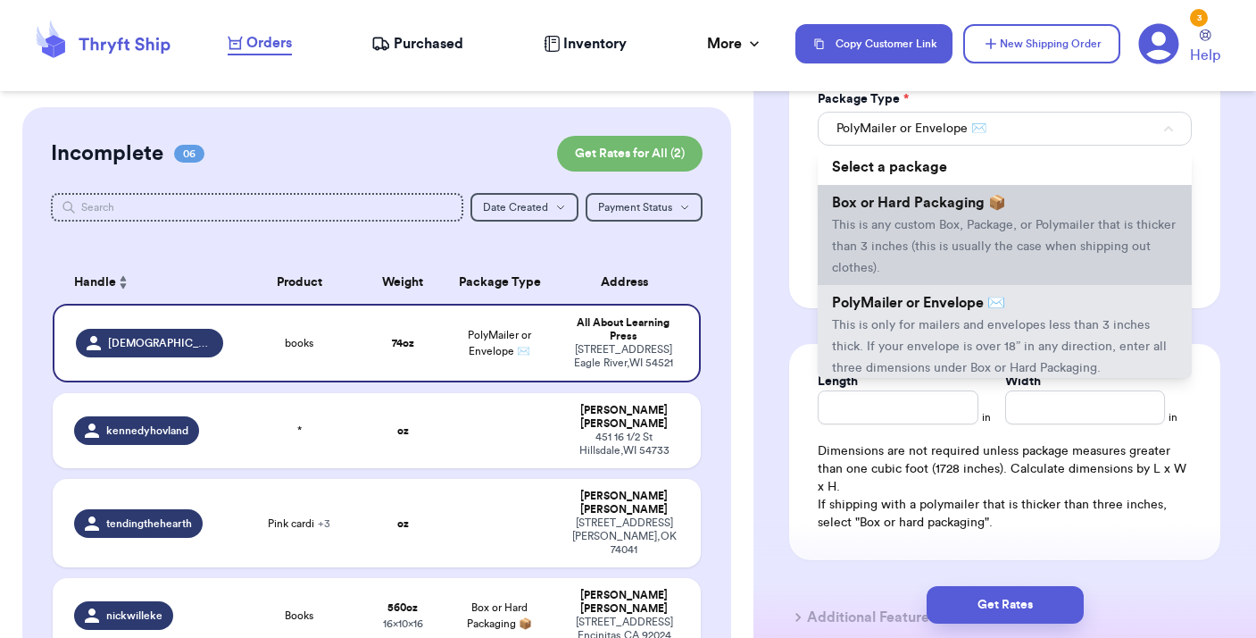
click at [914, 245] on span "This is any custom Box, Package, or Polymailer that is thicker than 3 inches (t…" at bounding box center [1004, 246] width 344 height 55
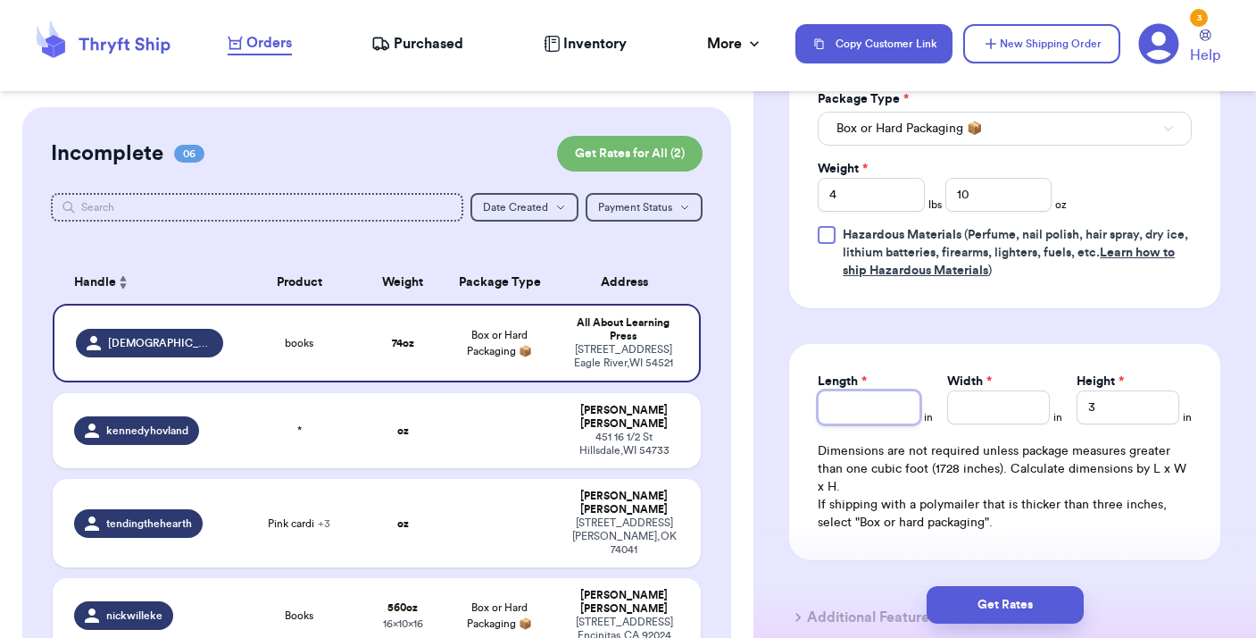
click at [851, 405] on input "Length *" at bounding box center [869, 407] width 103 height 34
type input "9"
drag, startPoint x: 979, startPoint y: 410, endPoint x: 916, endPoint y: 392, distance: 65.0
click at [917, 392] on div "Length 9 in Width 3 in Height 3 in" at bounding box center [1005, 398] width 374 height 52
type input "6"
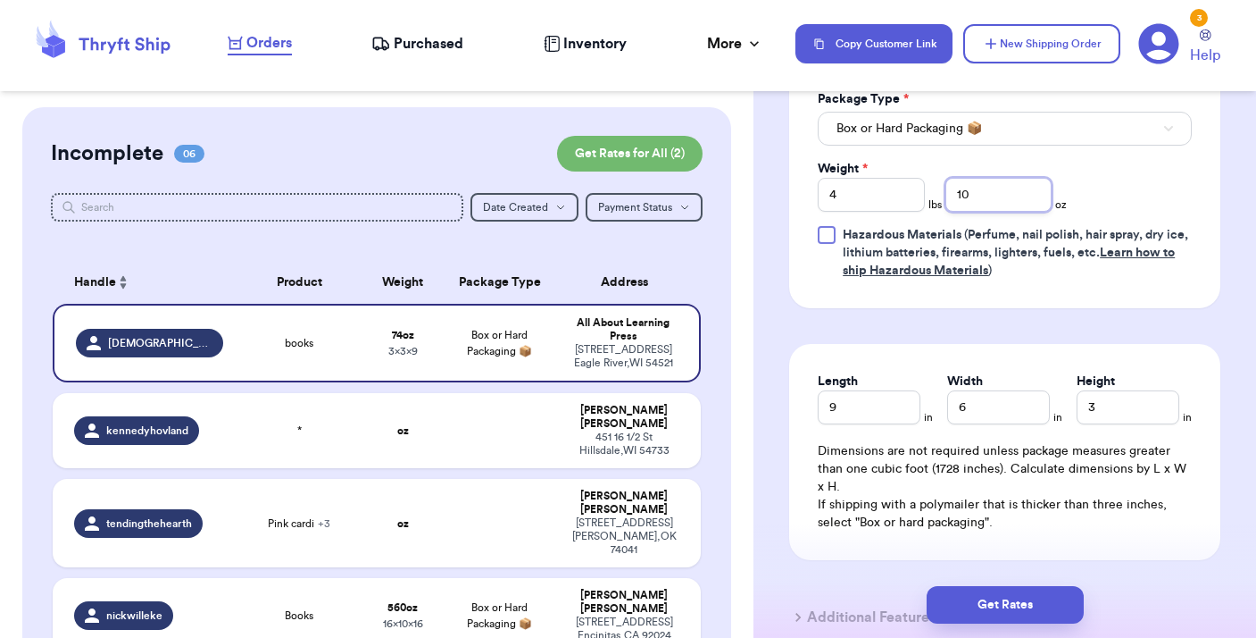
click at [979, 196] on input "10" at bounding box center [999, 195] width 107 height 34
type input "1"
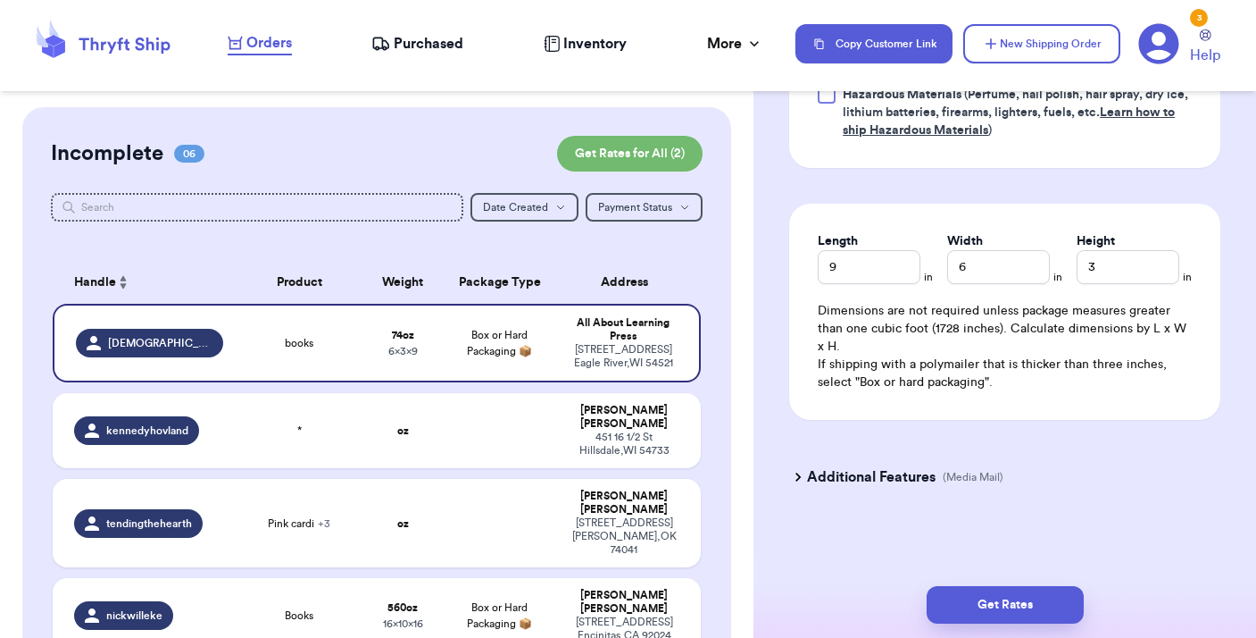
scroll to position [1297, 0]
type input "3"
click at [805, 480] on icon at bounding box center [798, 477] width 18 height 18
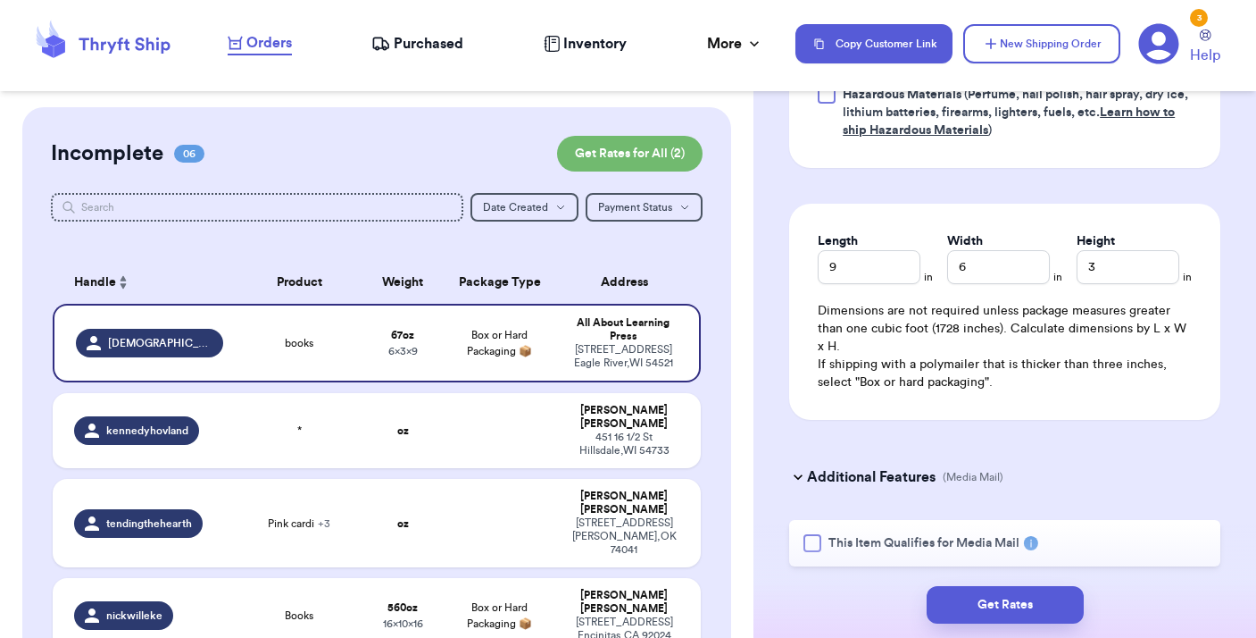
click at [808, 547] on div at bounding box center [813, 543] width 18 height 18
click at [0, 0] on input "This Item Qualifies for Media Mail" at bounding box center [0, 0] width 0 height 0
click at [976, 605] on button "Get Rates" at bounding box center [1005, 605] width 157 height 38
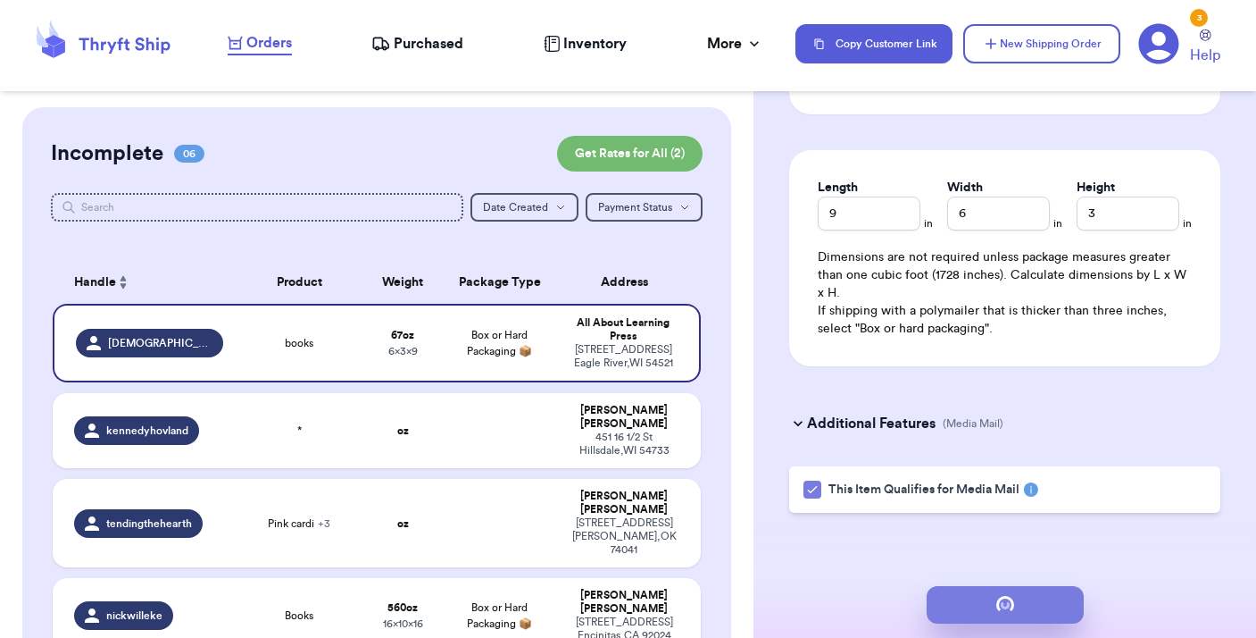
scroll to position [0, 0]
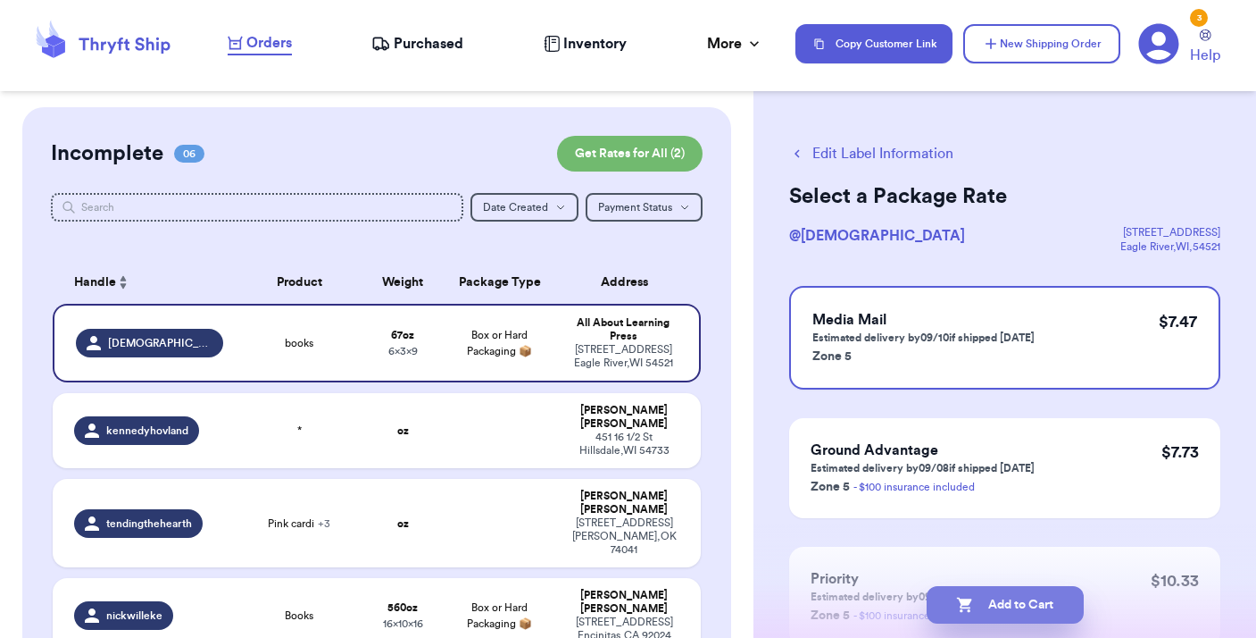
click at [989, 605] on button "Add to Cart" at bounding box center [1005, 605] width 157 height 38
checkbox input "true"
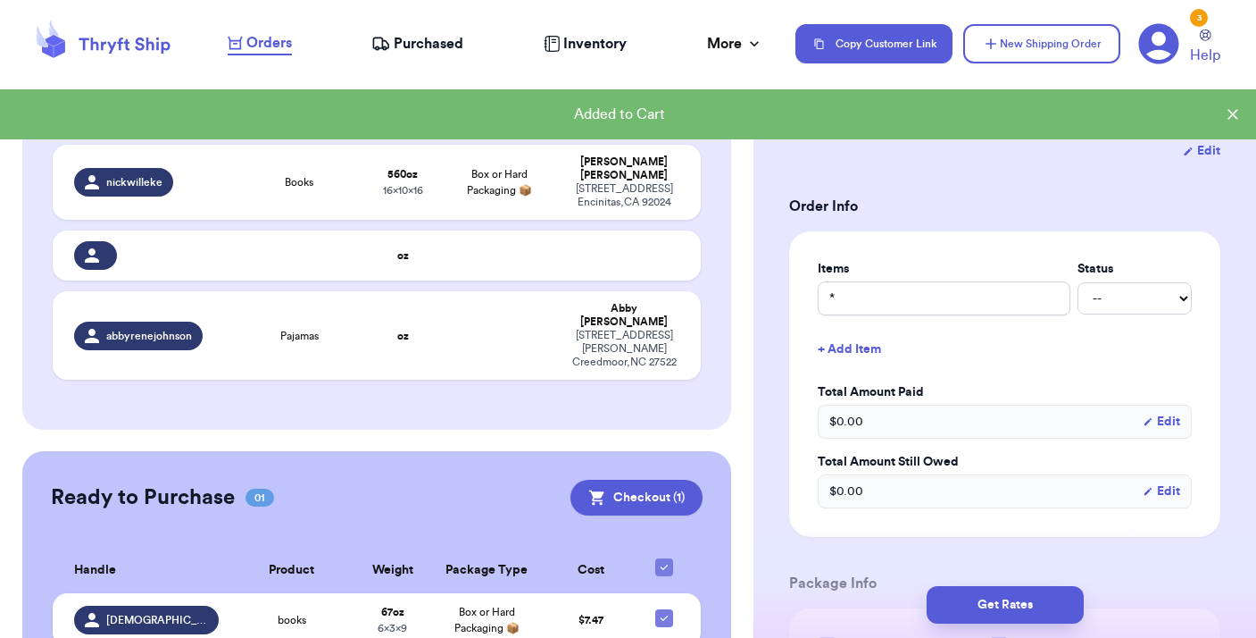
scroll to position [346, 0]
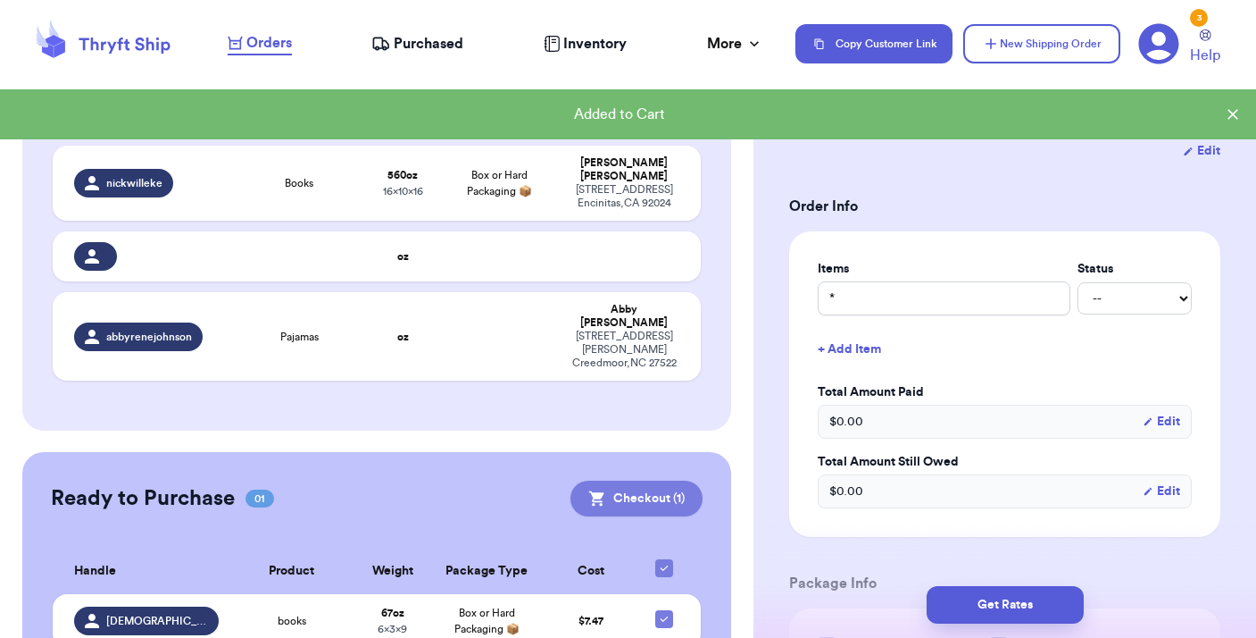
click at [641, 480] on button "Checkout ( 1 )" at bounding box center [637, 498] width 132 height 36
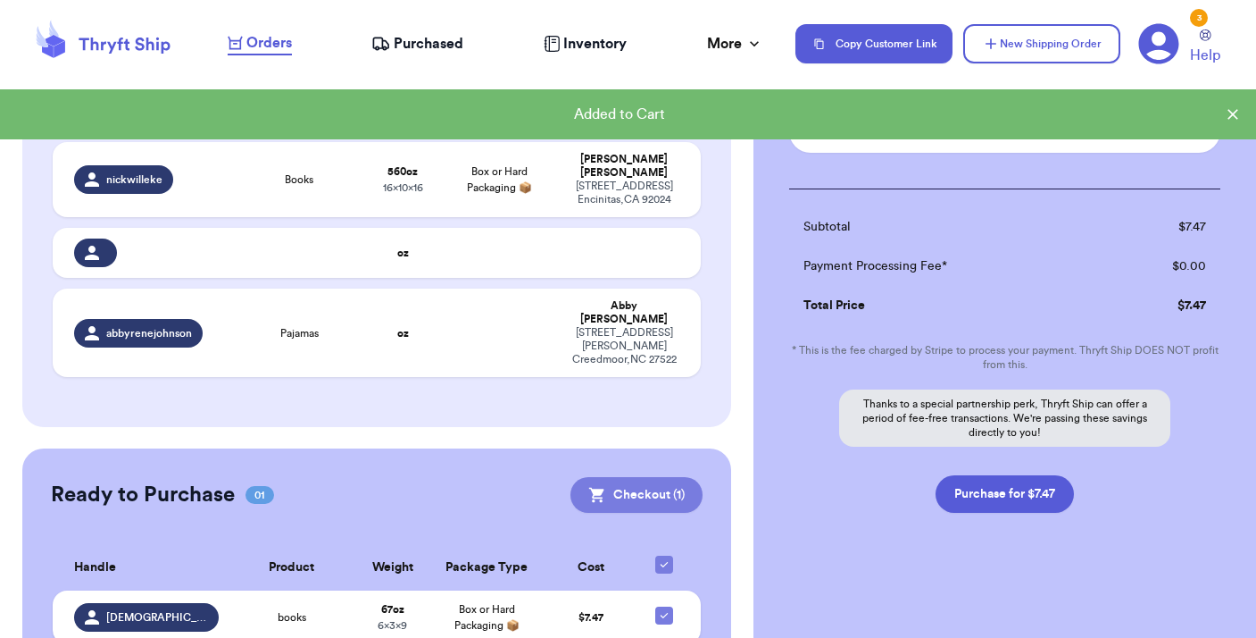
scroll to position [179, 0]
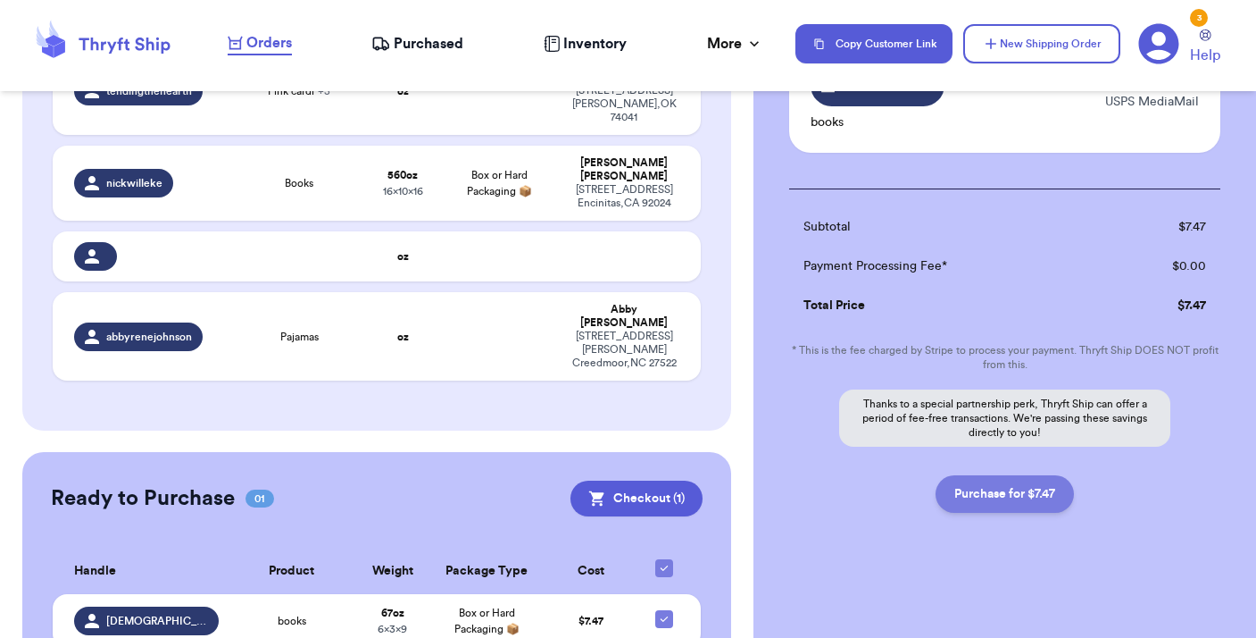
click at [1020, 494] on button "Purchase for $7.47" at bounding box center [1005, 494] width 138 height 38
checkbox input "false"
checkbox input "true"
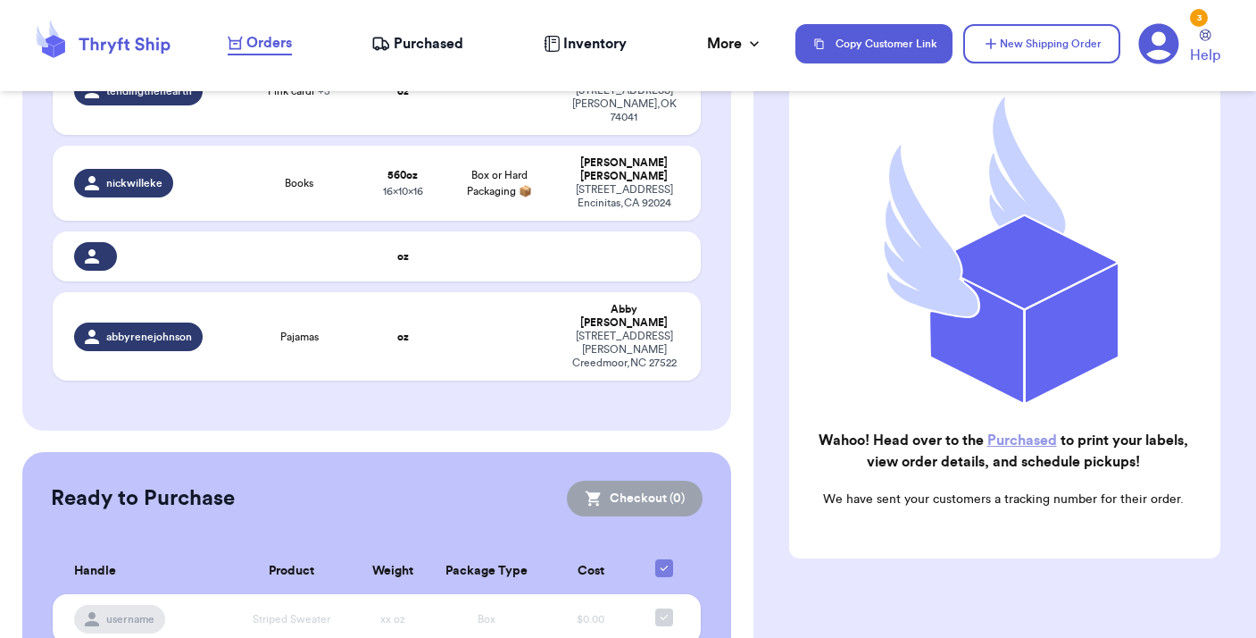
scroll to position [339, 0]
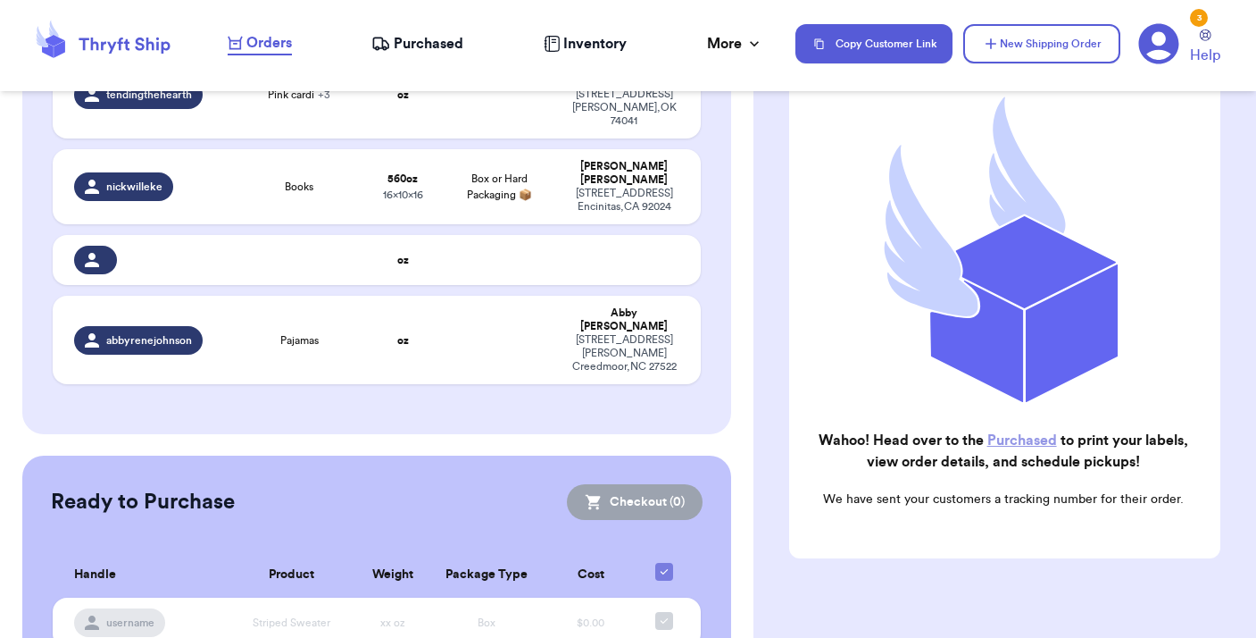
click at [1022, 445] on link "Purchased" at bounding box center [1023, 440] width 70 height 14
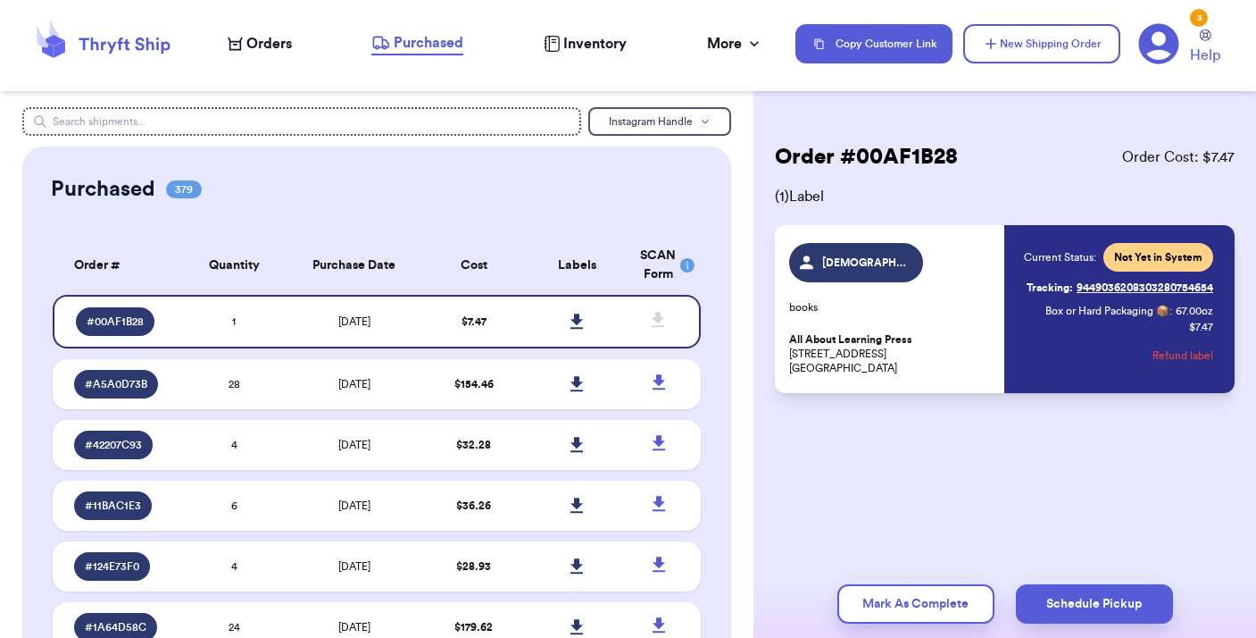
click at [574, 330] on icon at bounding box center [577, 321] width 13 height 16
click at [1159, 38] on icon at bounding box center [1159, 43] width 41 height 41
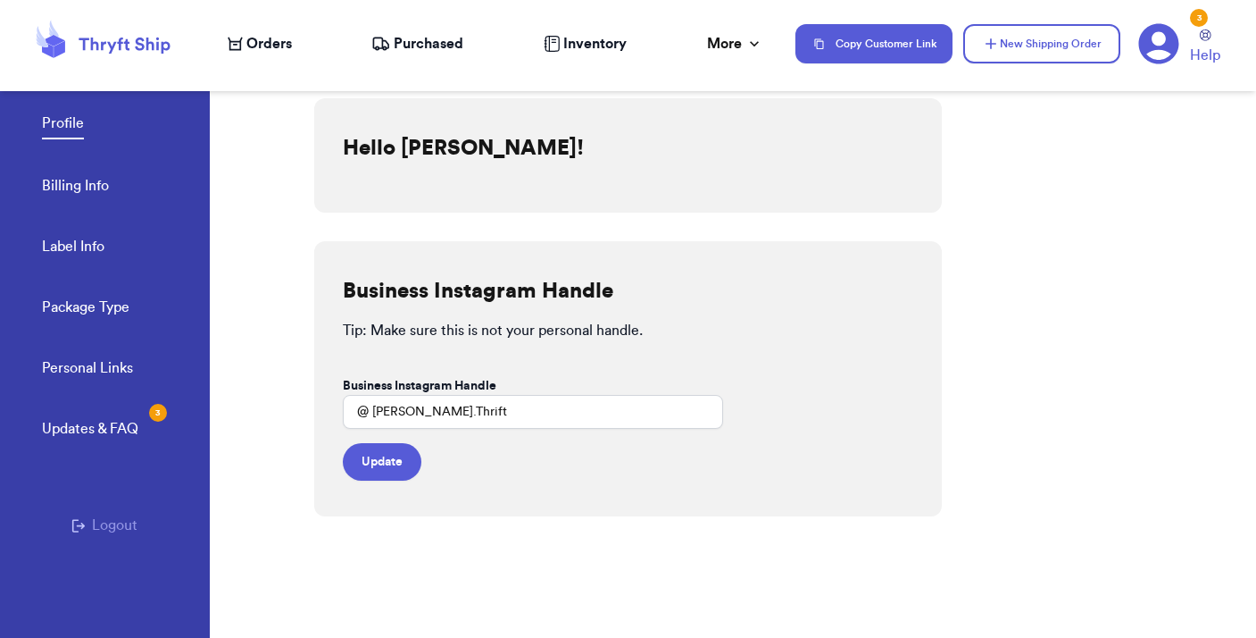
click at [71, 238] on link "Label Info" at bounding box center [73, 248] width 63 height 25
select select "SC"
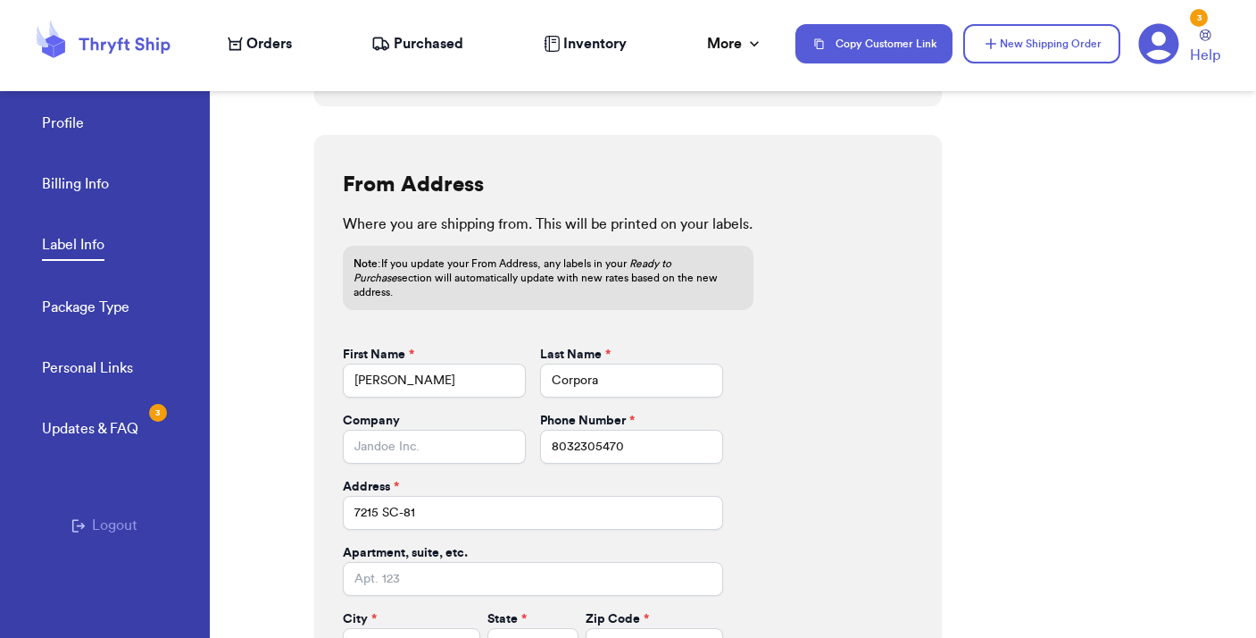
scroll to position [687, 0]
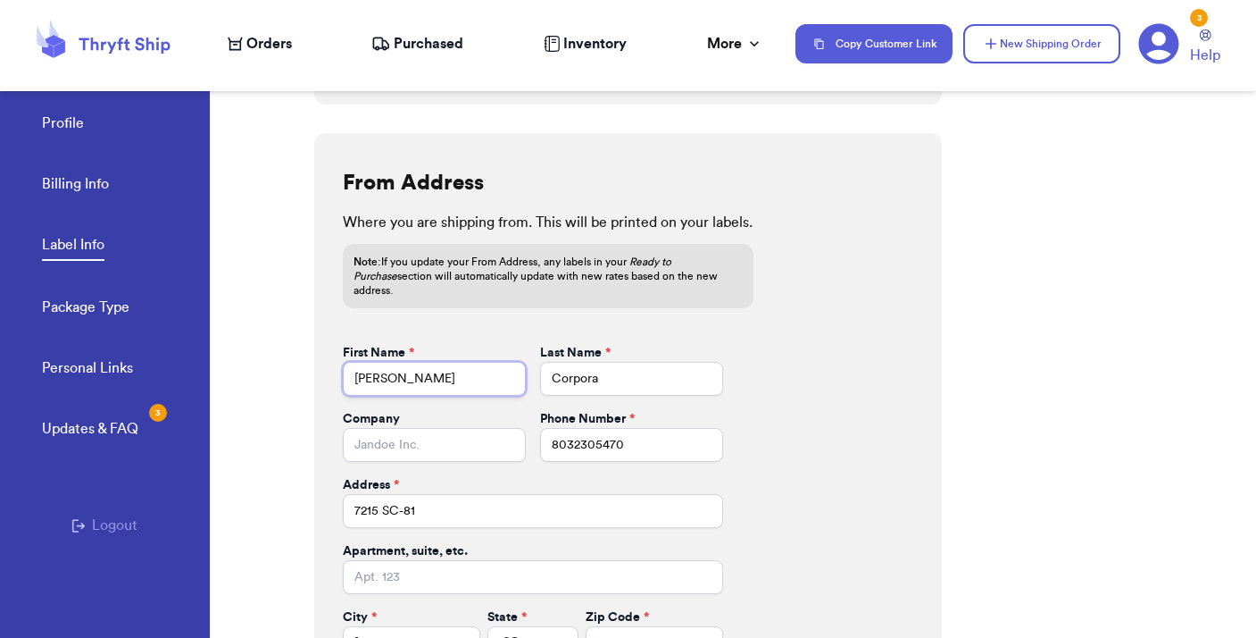
drag, startPoint x: 399, startPoint y: 366, endPoint x: 314, endPoint y: 342, distance: 88.2
type input "[PERSON_NAME]"
type input "[STREET_ADDRESS]"
type input "Flintstone"
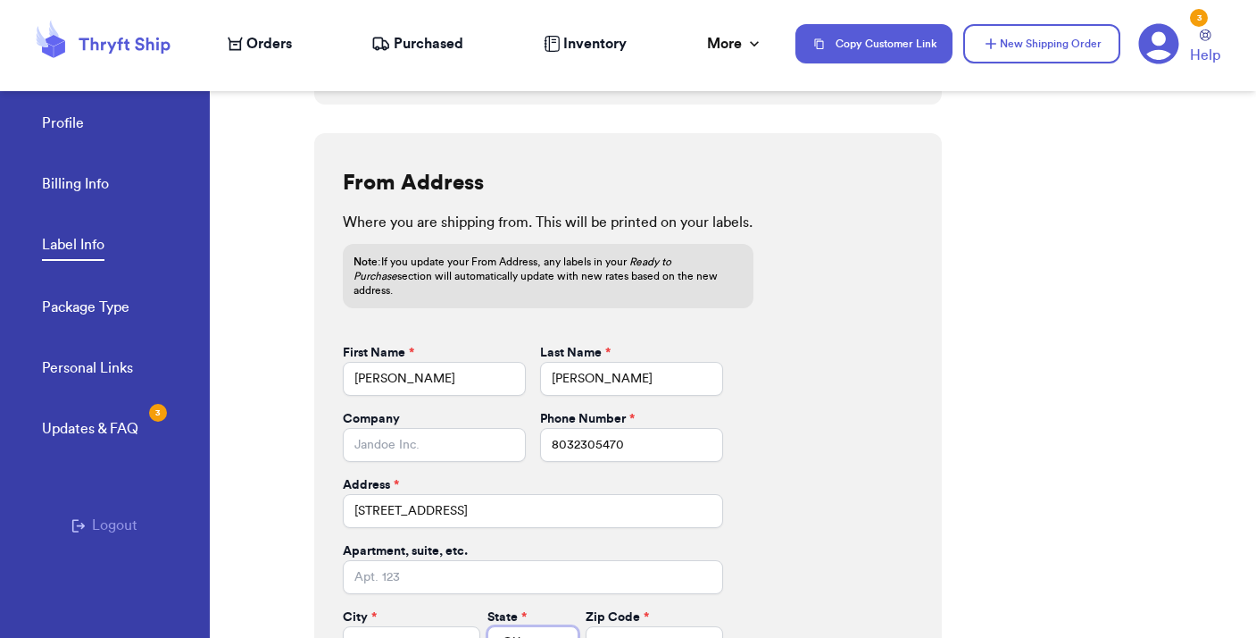
select select "GA"
type input "2"
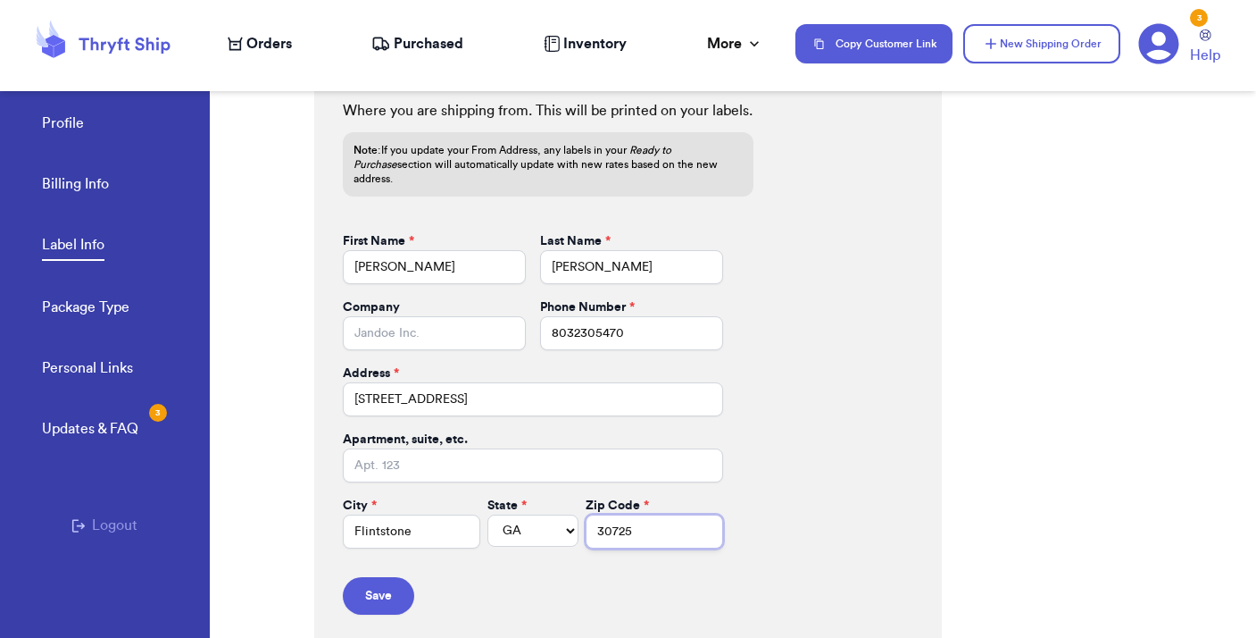
scroll to position [797, 0]
type input "30725"
click at [374, 587] on button "Save" at bounding box center [378, 598] width 71 height 38
